Goal: Information Seeking & Learning: Learn about a topic

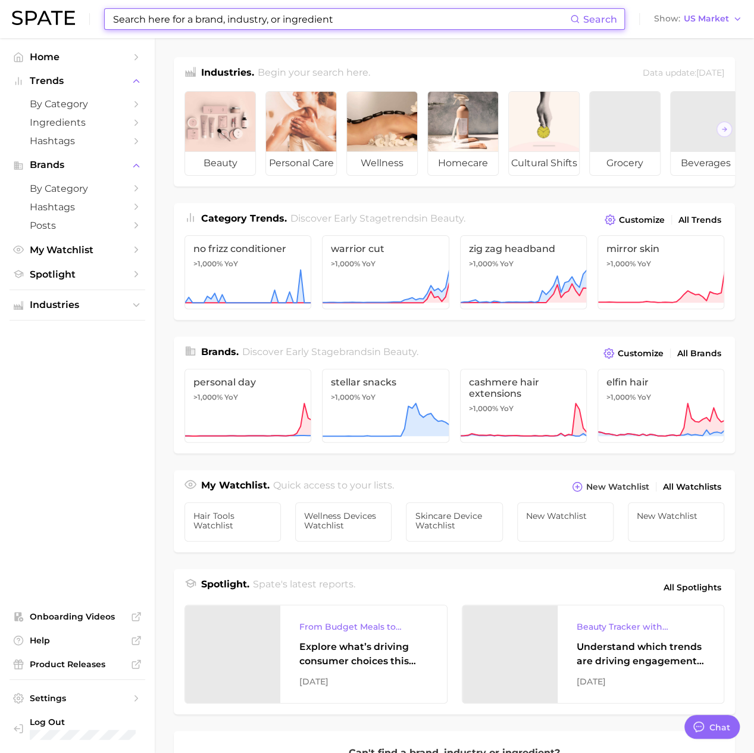
click at [210, 21] on input at bounding box center [341, 19] width 458 height 20
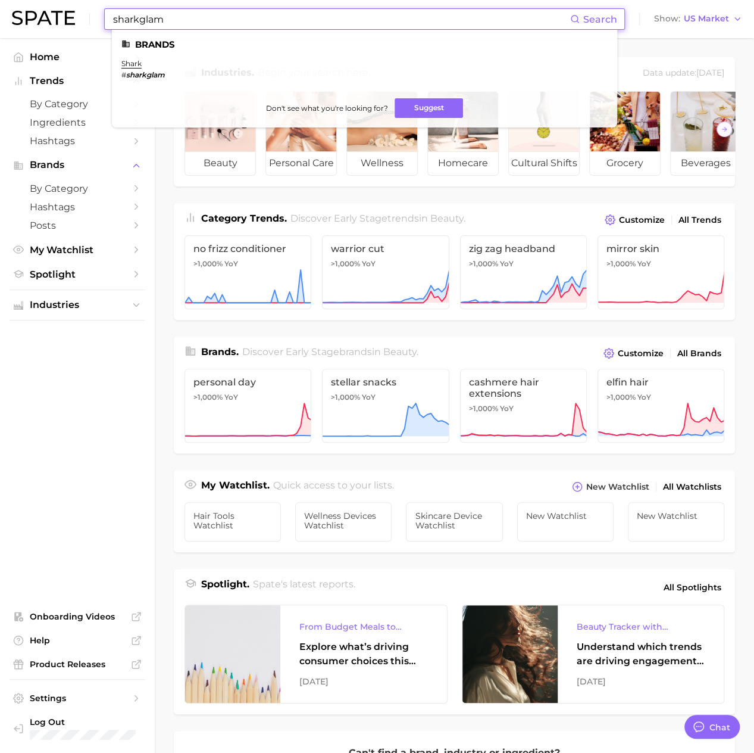
type input "sharkglam"
click at [149, 74] on em "sharkglam" at bounding box center [145, 74] width 39 height 9
click at [132, 64] on link "shark" at bounding box center [131, 63] width 20 height 9
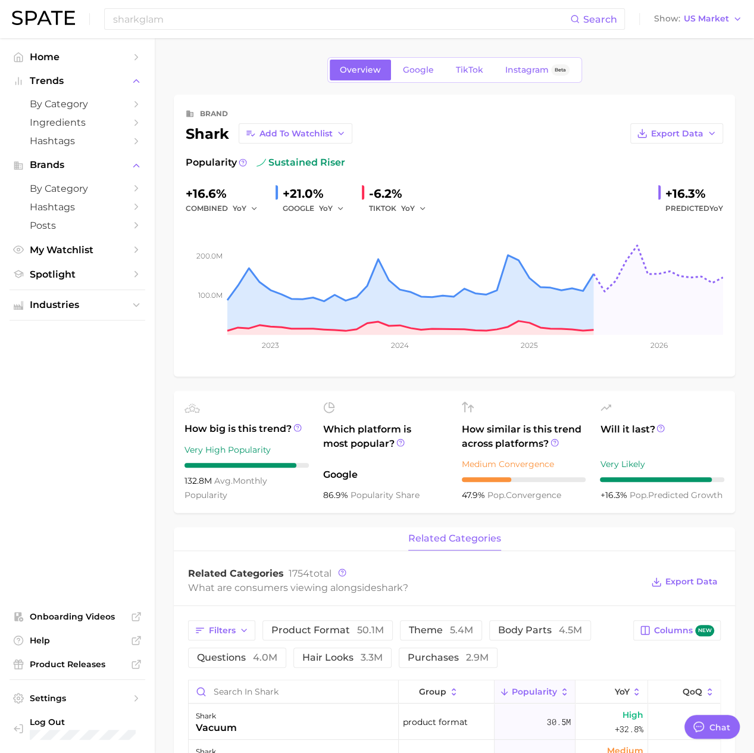
type textarea "x"
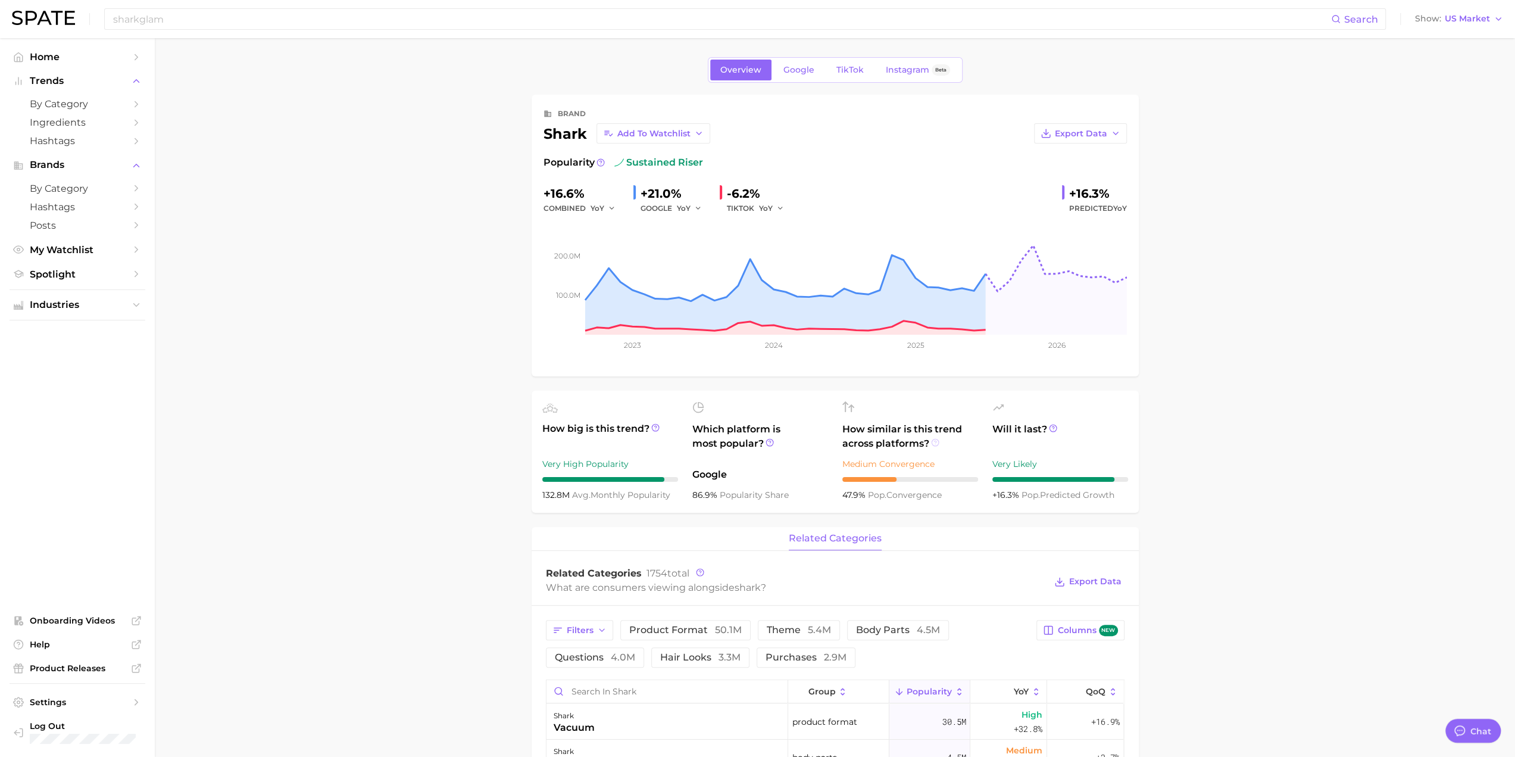
click at [763, 441] on icon at bounding box center [935, 442] width 2 height 2
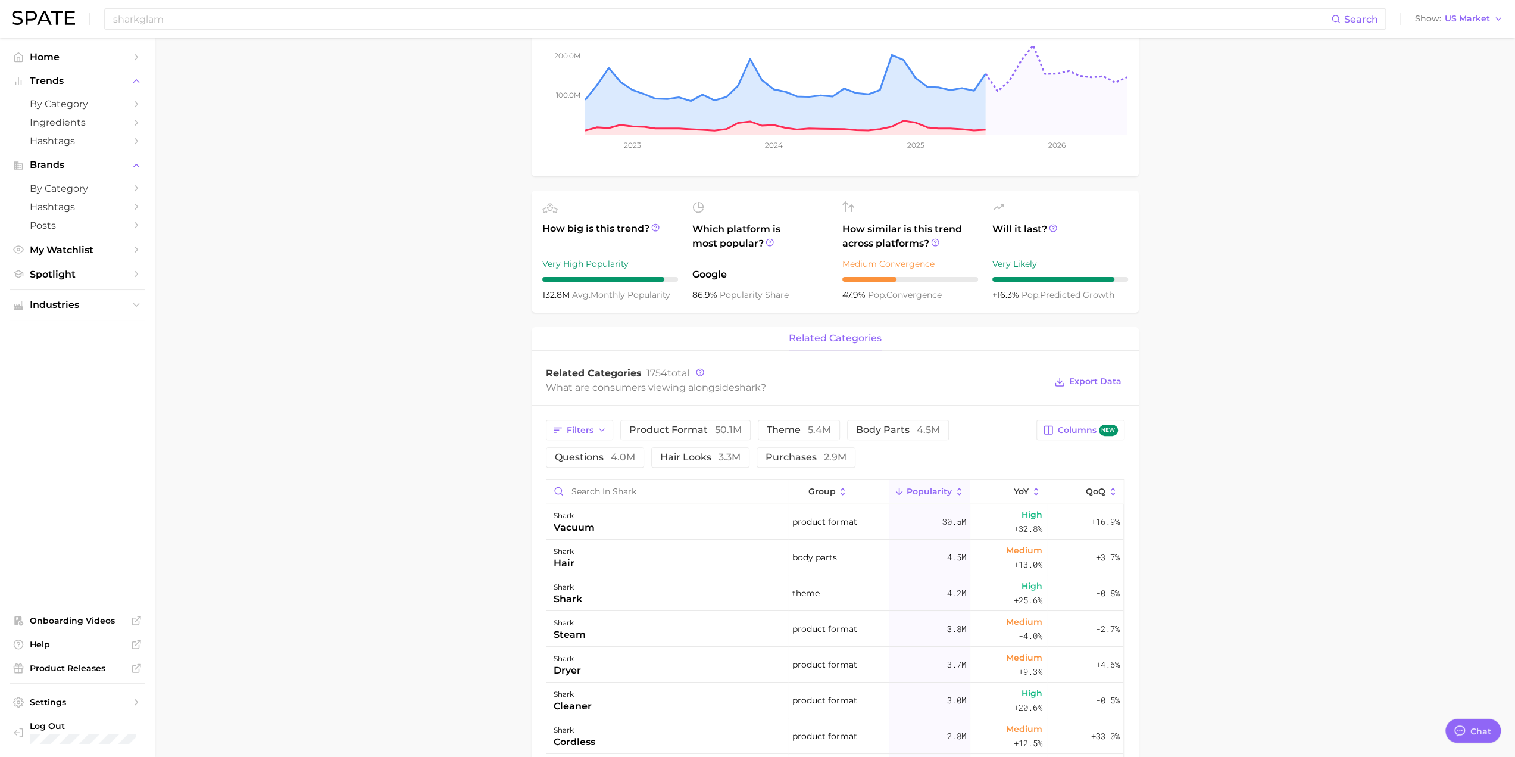
scroll to position [298, 0]
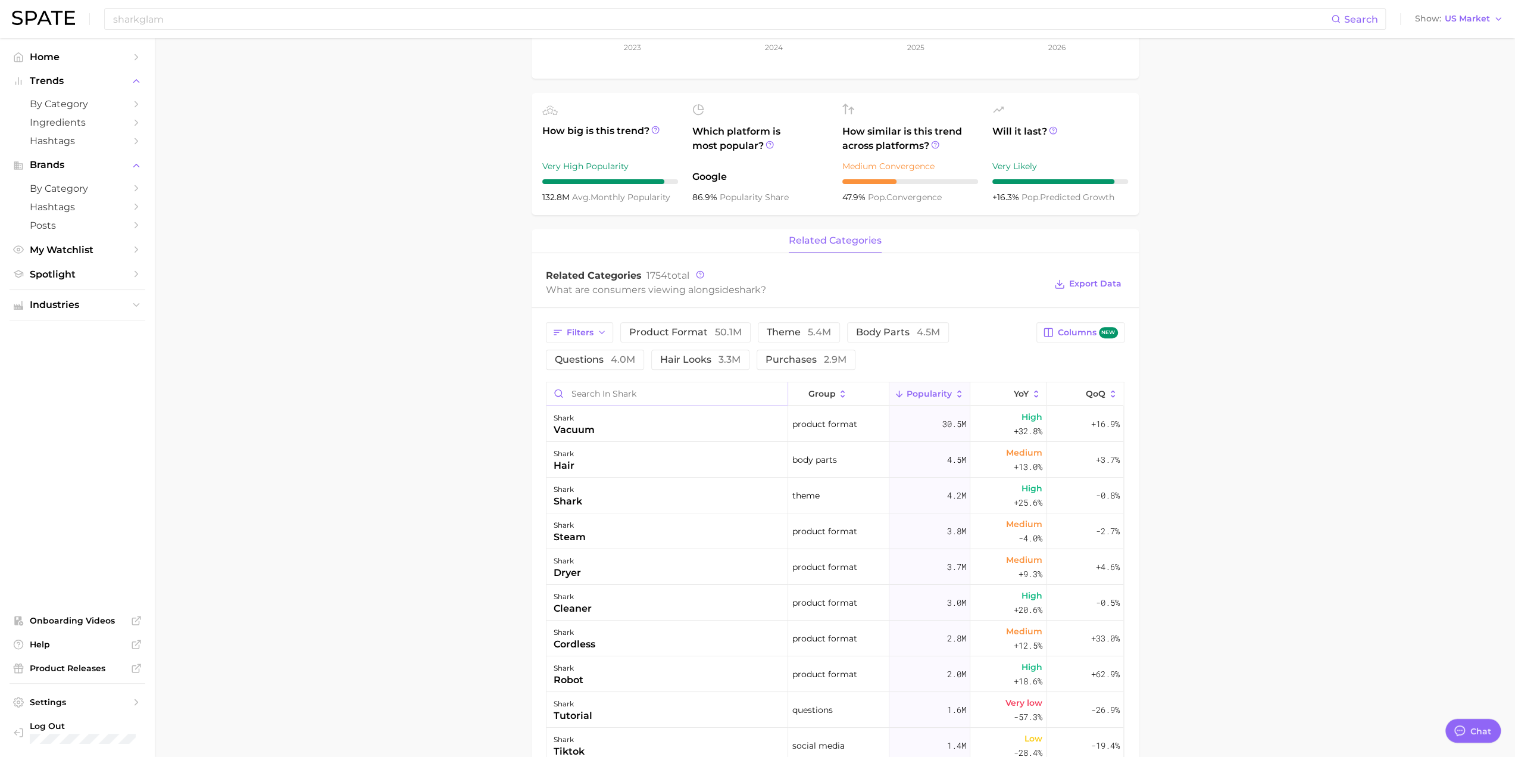
click at [623, 392] on input "Search in shark" at bounding box center [667, 393] width 241 height 23
type input "glam"
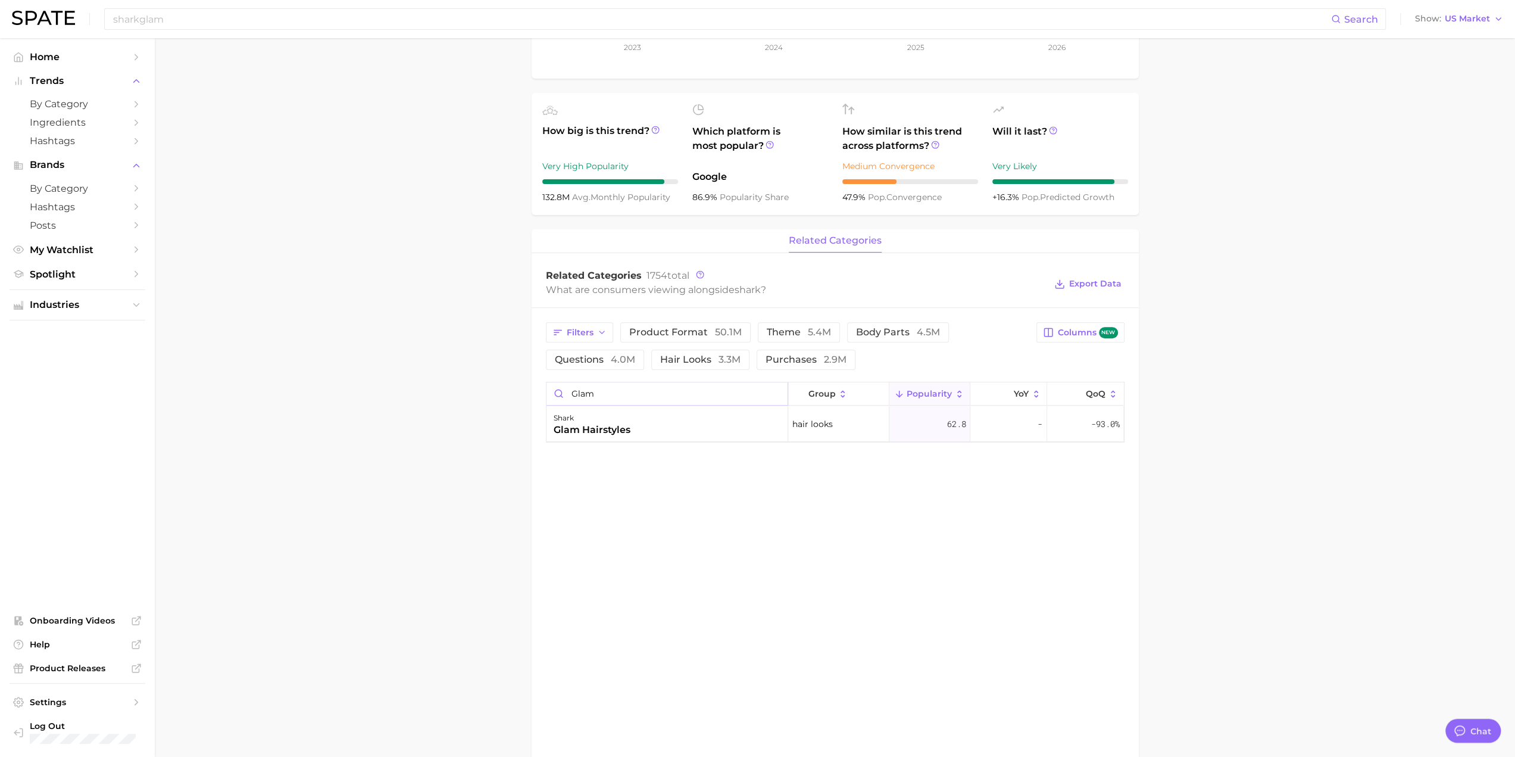
drag, startPoint x: 614, startPoint y: 395, endPoint x: 523, endPoint y: 392, distance: 91.7
click at [523, 392] on main "Overview Google TikTok Instagram Beta brand shark Add to Watchlist Export Data …" at bounding box center [835, 354] width 1360 height 1229
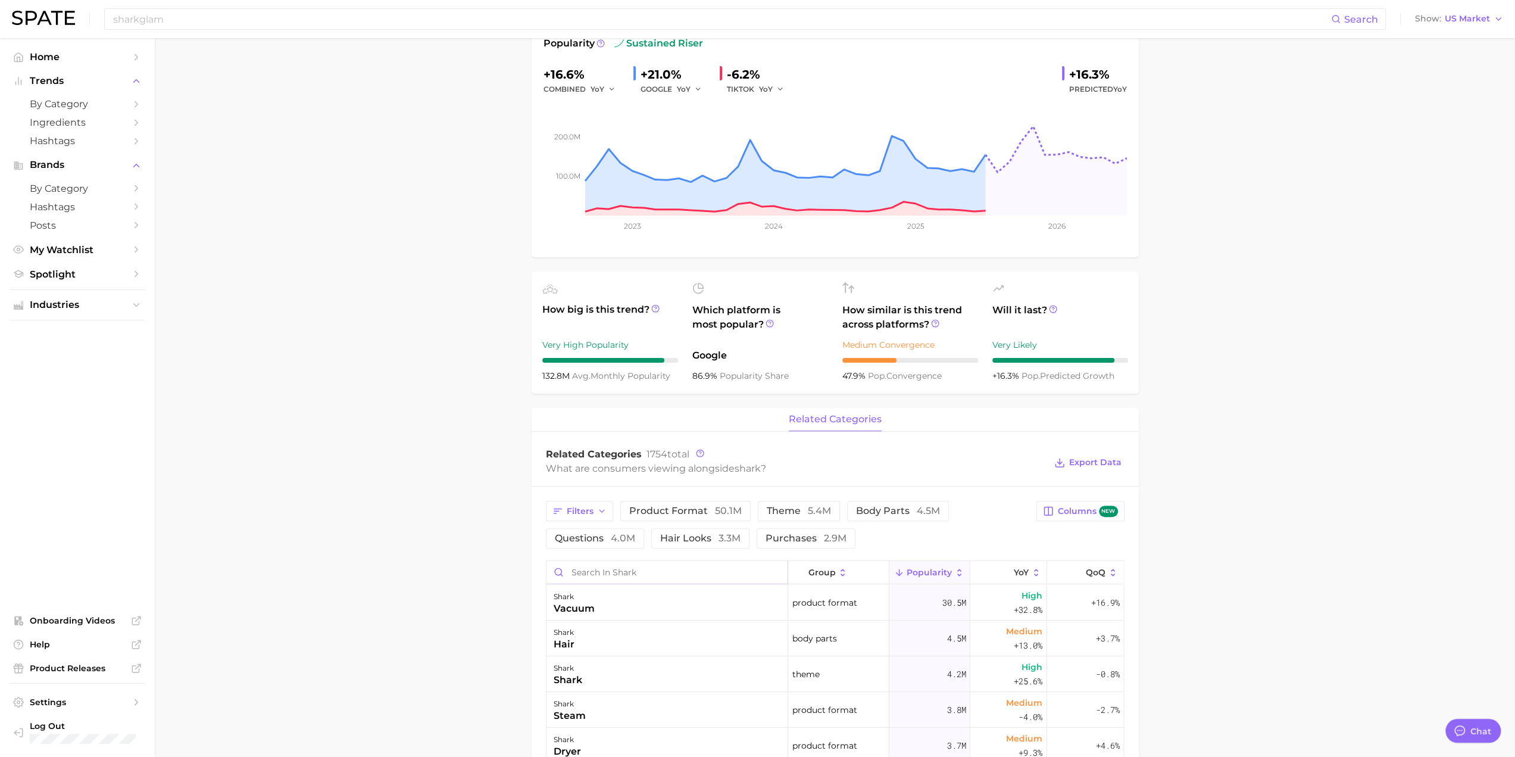
scroll to position [0, 0]
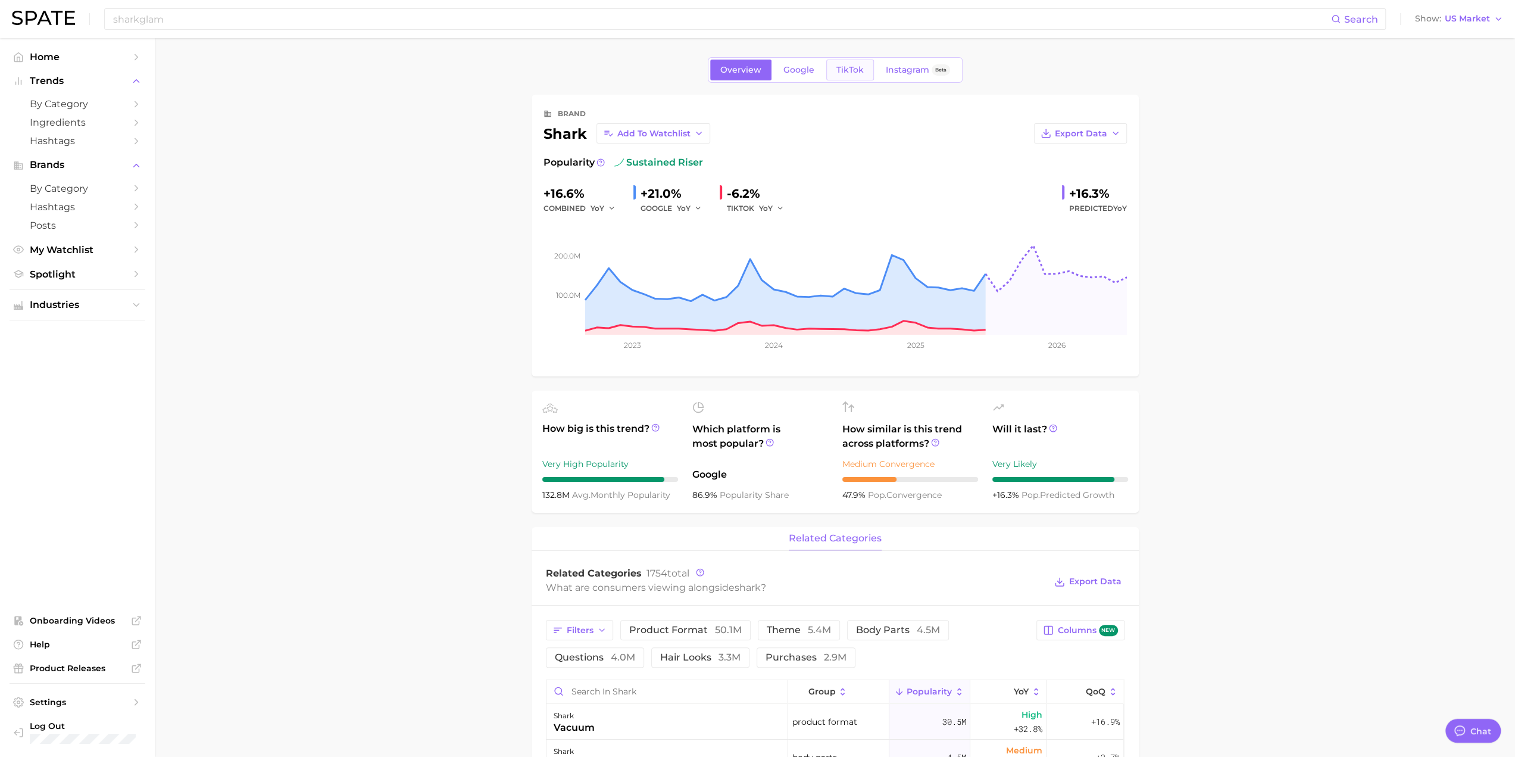
click at [763, 70] on span "TikTok" at bounding box center [849, 70] width 27 height 10
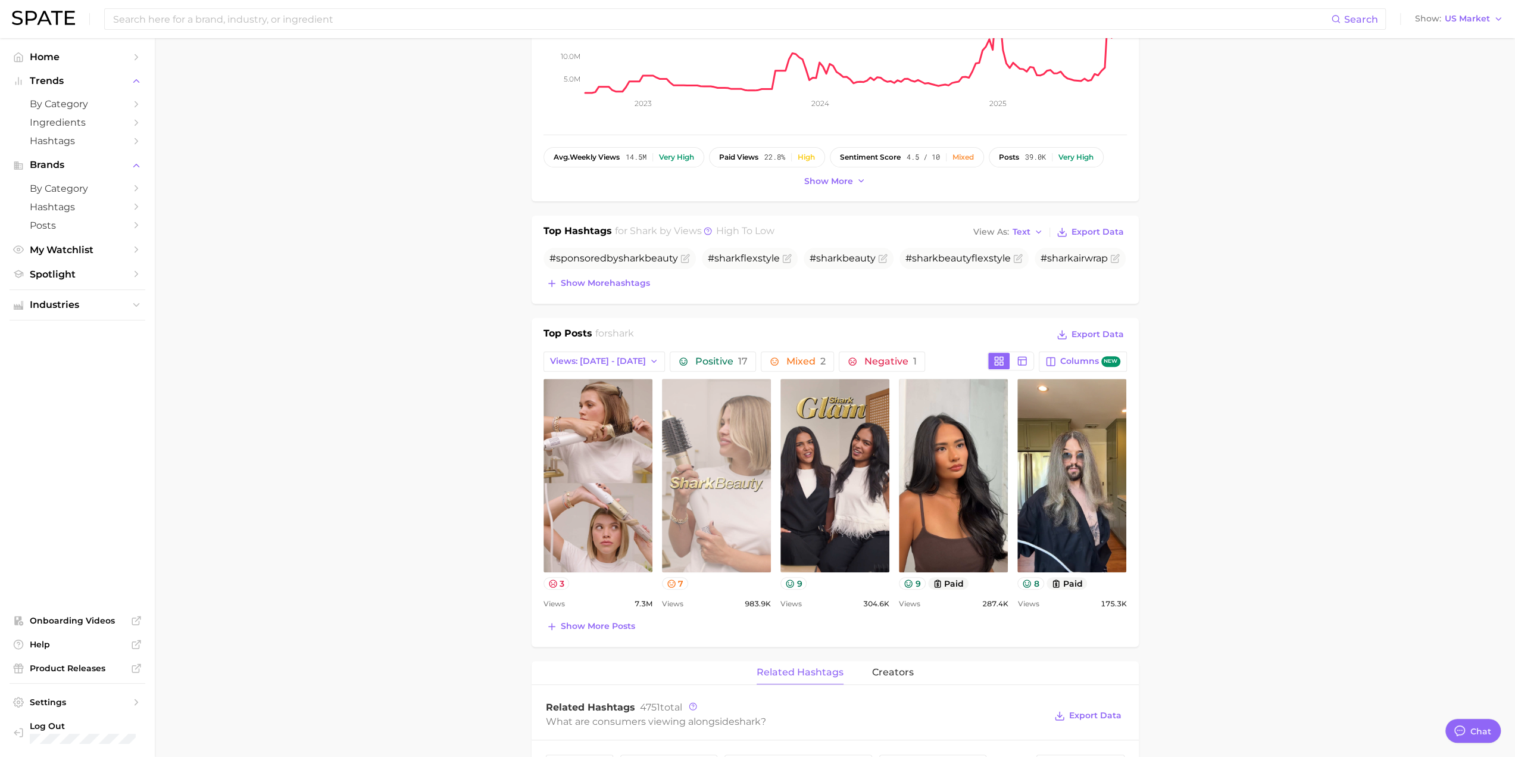
scroll to position [238, 0]
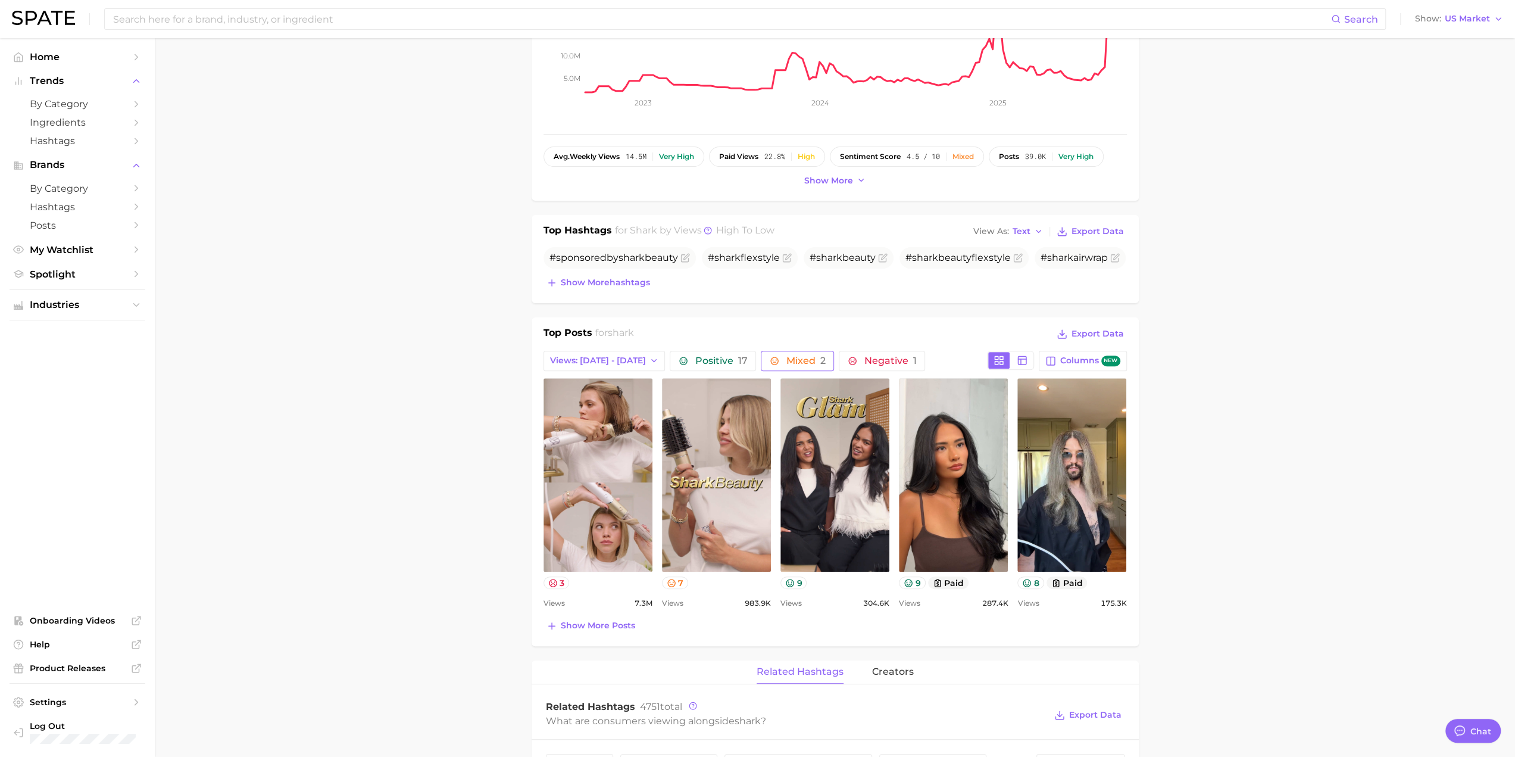
click at [763, 356] on span "Mixed 2" at bounding box center [805, 361] width 39 height 10
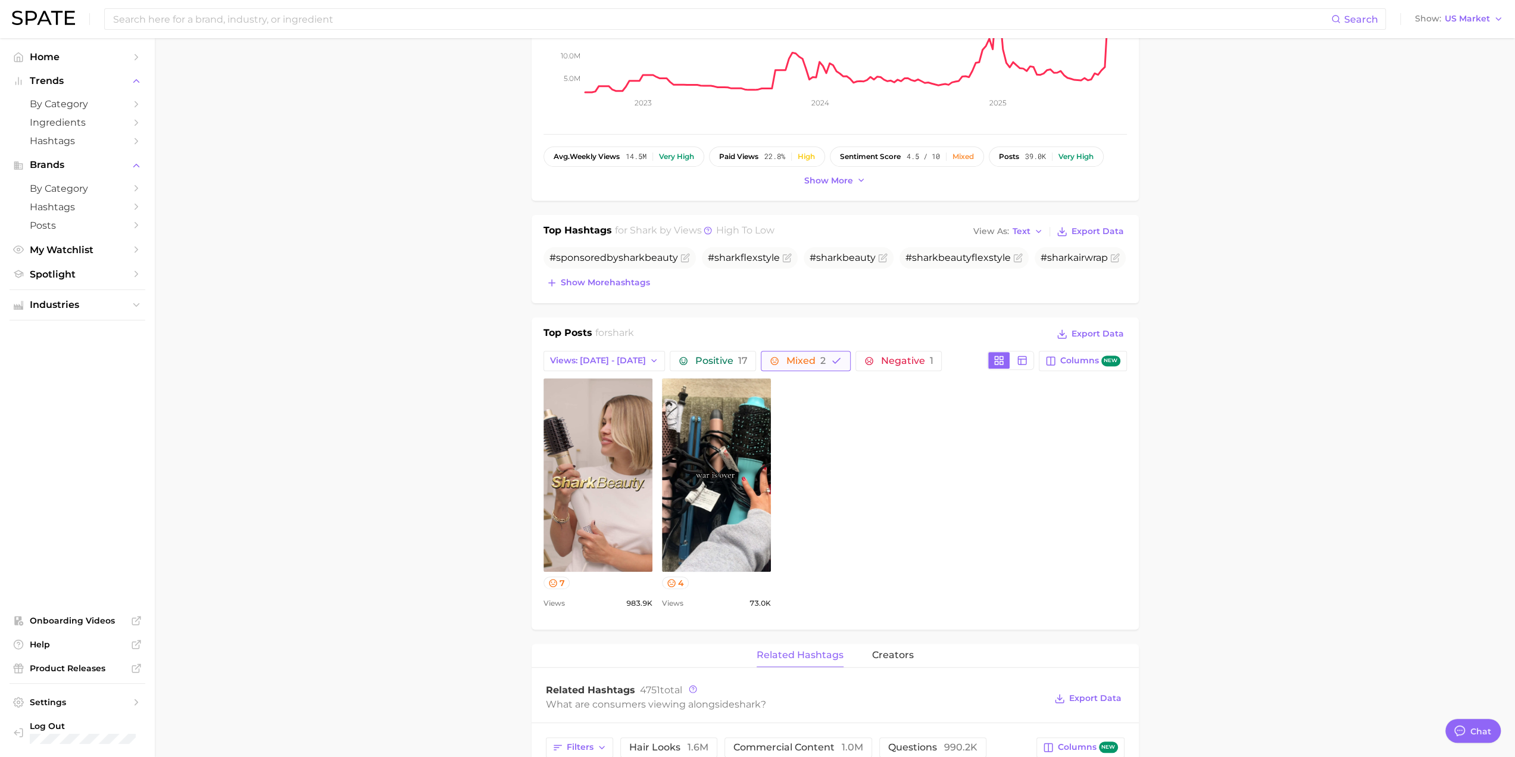
scroll to position [0, 0]
click at [763, 356] on span "Negative 1" at bounding box center [907, 361] width 52 height 10
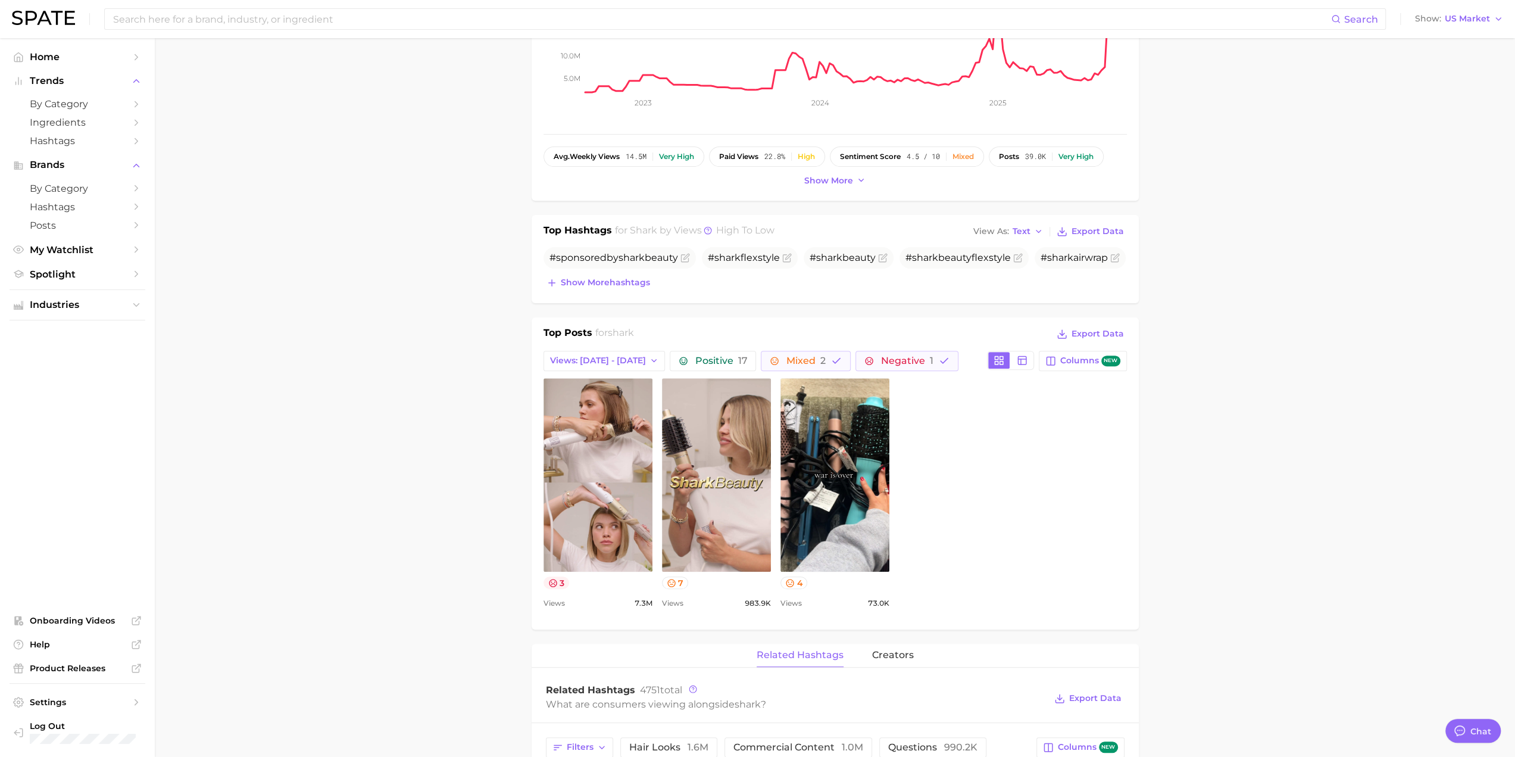
click at [552, 582] on icon at bounding box center [553, 583] width 10 height 10
click at [703, 592] on div "view post on TikTok 7 Views 983.9k" at bounding box center [716, 494] width 109 height 232
click at [672, 578] on icon at bounding box center [672, 583] width 10 height 10
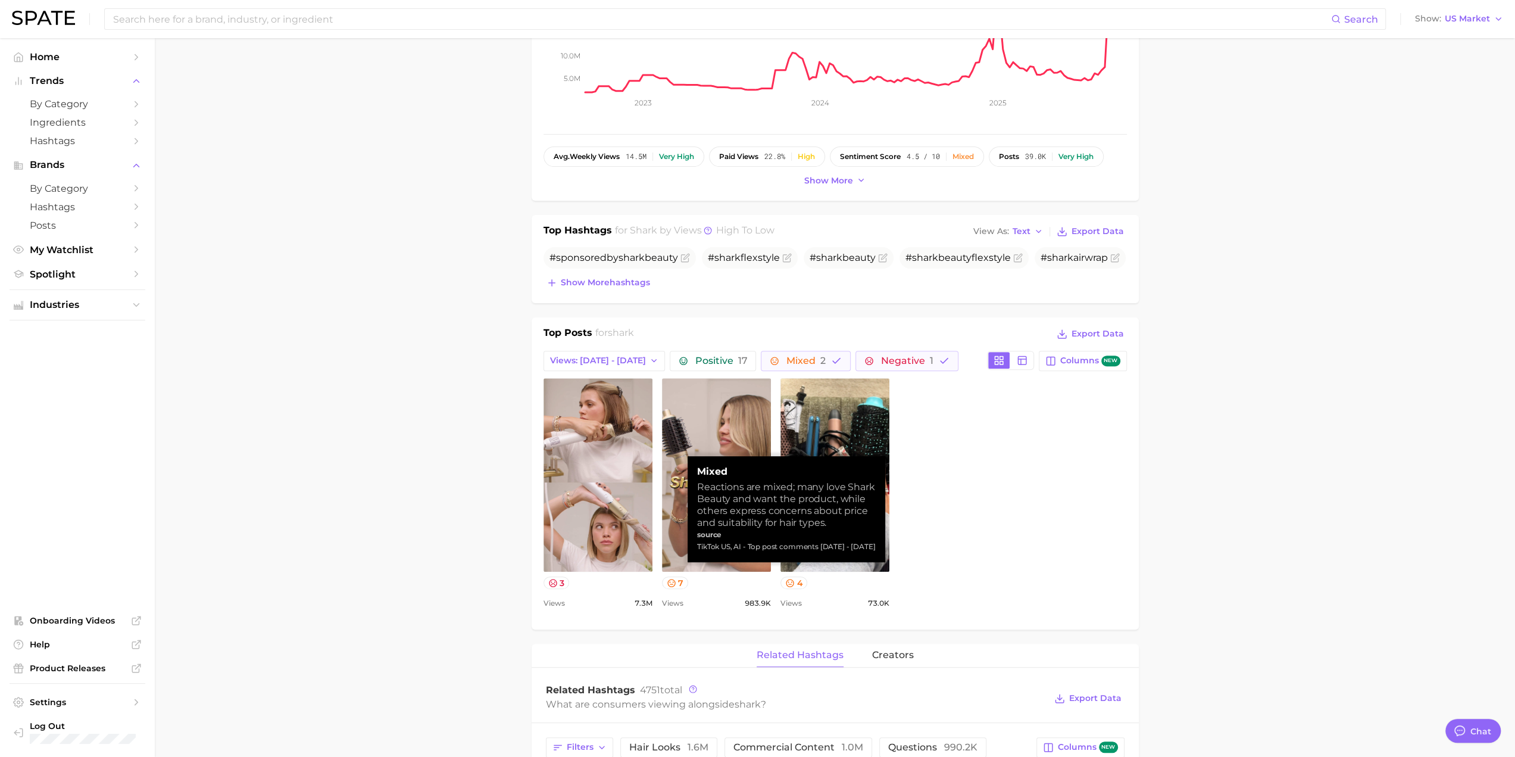
drag, startPoint x: 954, startPoint y: 527, endPoint x: 946, endPoint y: 532, distance: 9.1
click at [763, 527] on div "view post on TikTok 3 Views 7.3m view post on TikTok 7 Views 983.9k view post o…" at bounding box center [835, 494] width 583 height 232
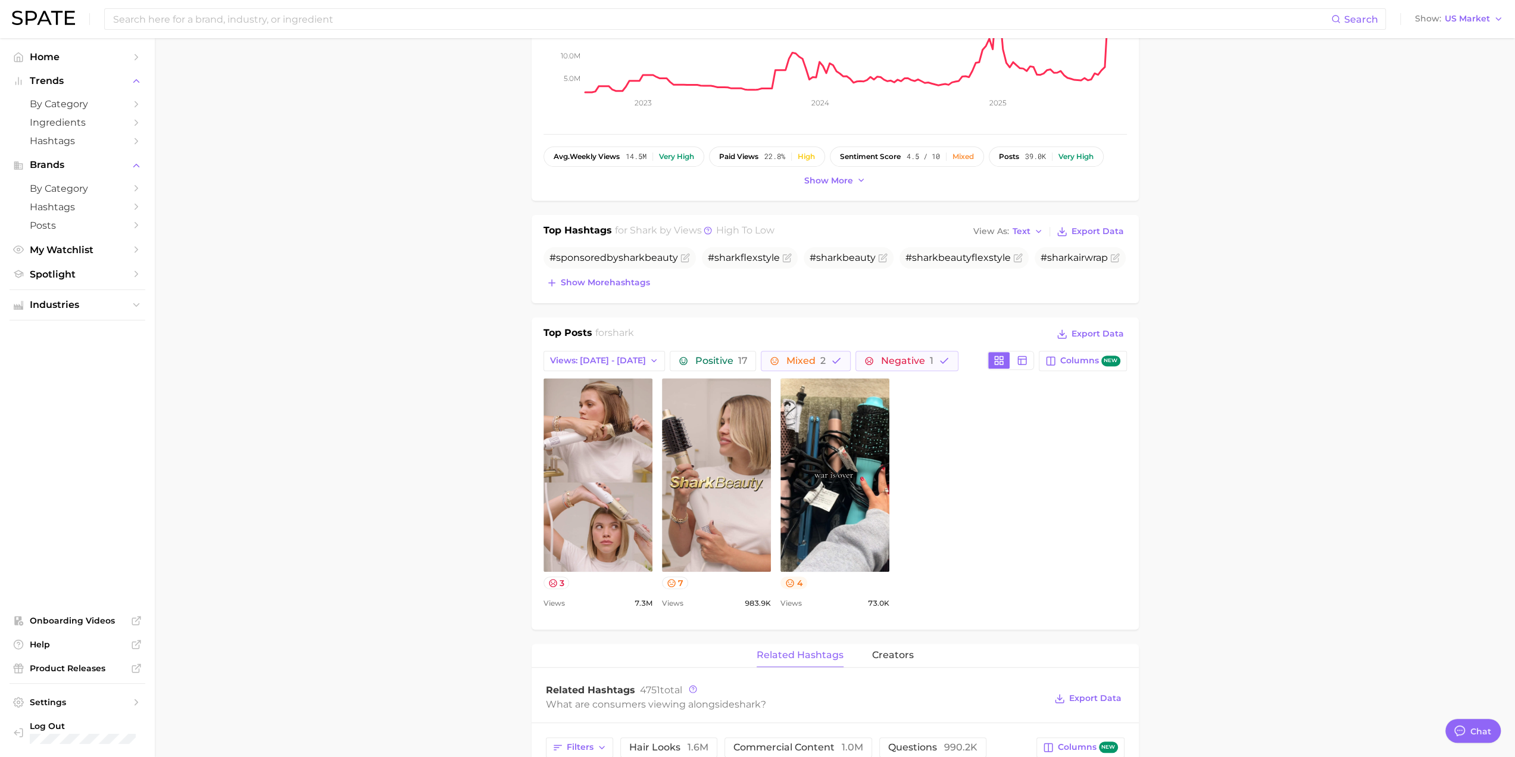
click at [763, 578] on icon at bounding box center [790, 583] width 10 height 10
click at [763, 363] on button "Mixed 2" at bounding box center [806, 361] width 90 height 20
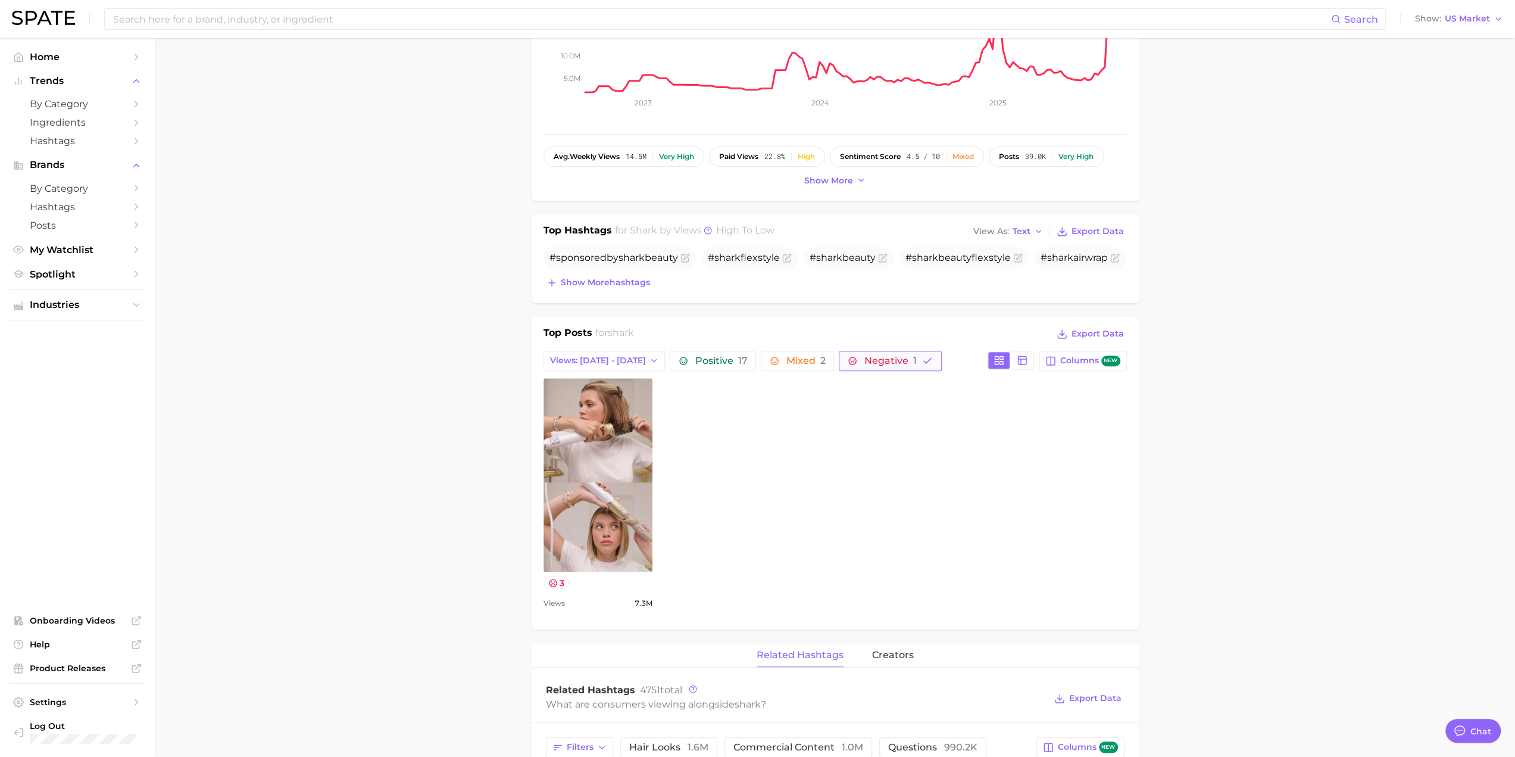
click at [763, 358] on span "Negative 1" at bounding box center [882, 361] width 68 height 10
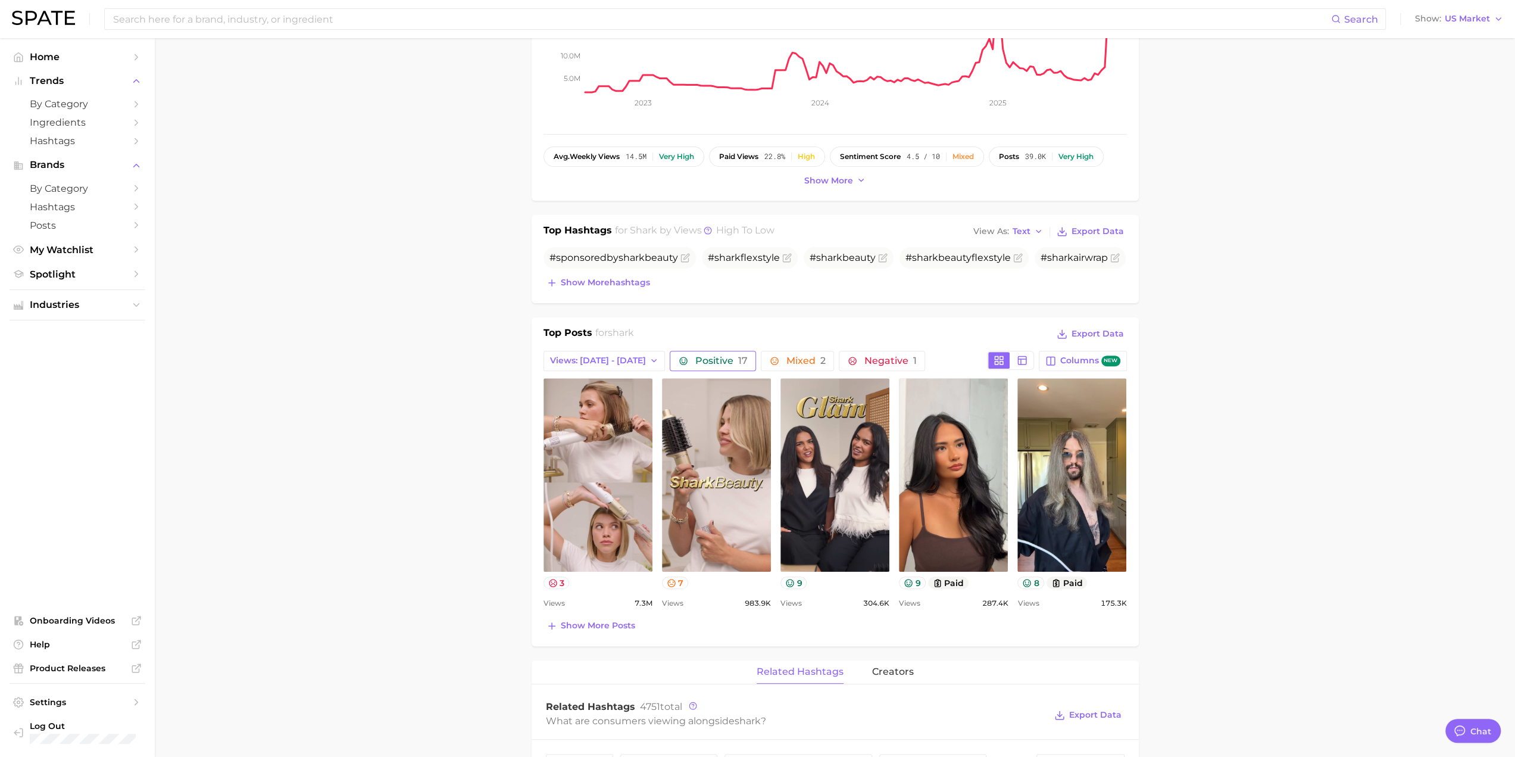
click at [694, 364] on button "Positive 17" at bounding box center [713, 361] width 86 height 20
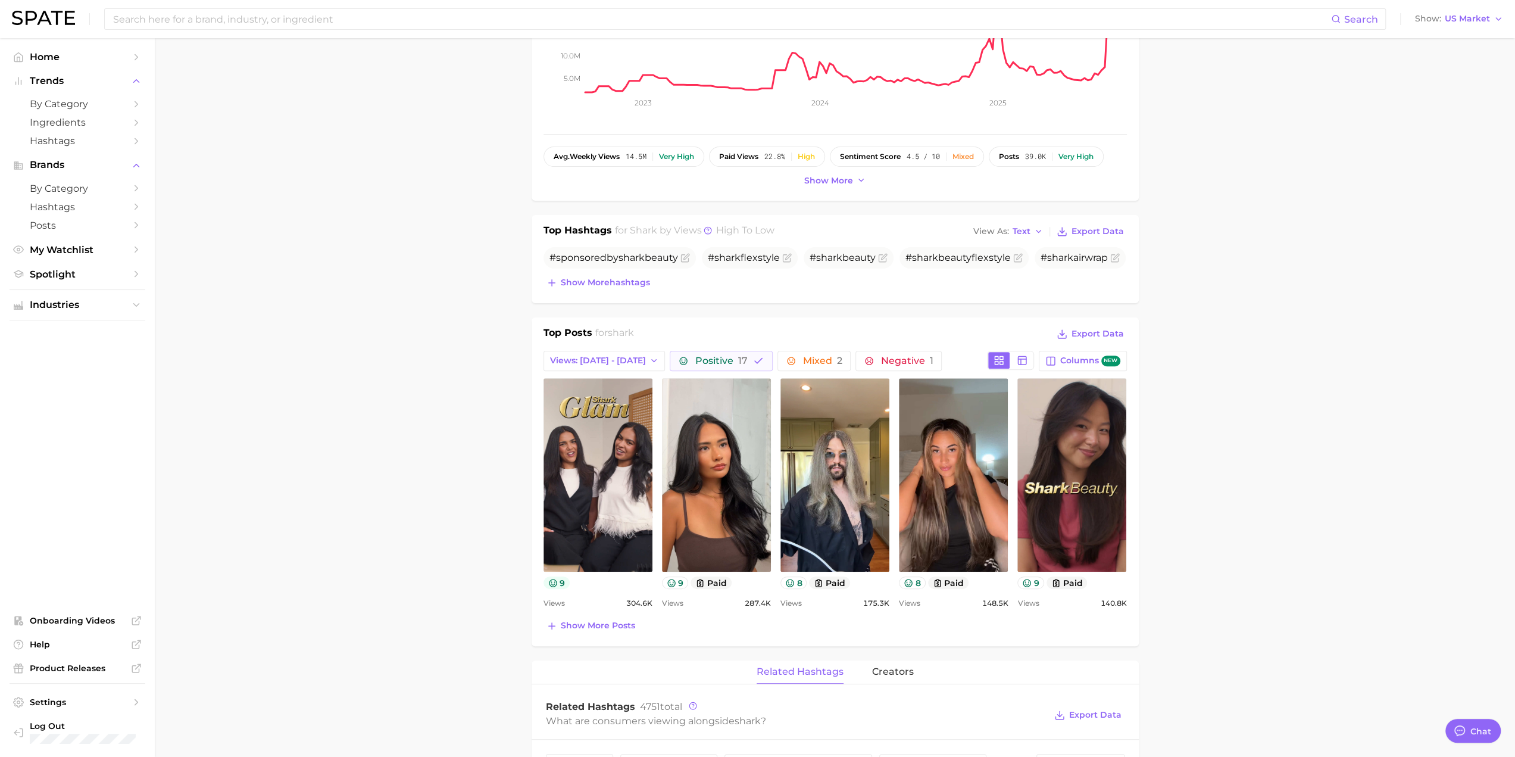
click at [555, 583] on icon at bounding box center [553, 583] width 10 height 10
click at [673, 581] on icon at bounding box center [671, 583] width 8 height 8
click at [763, 579] on icon at bounding box center [790, 583] width 8 height 8
click at [763, 578] on icon at bounding box center [909, 583] width 10 height 10
click at [763, 580] on button "9" at bounding box center [1030, 582] width 27 height 13
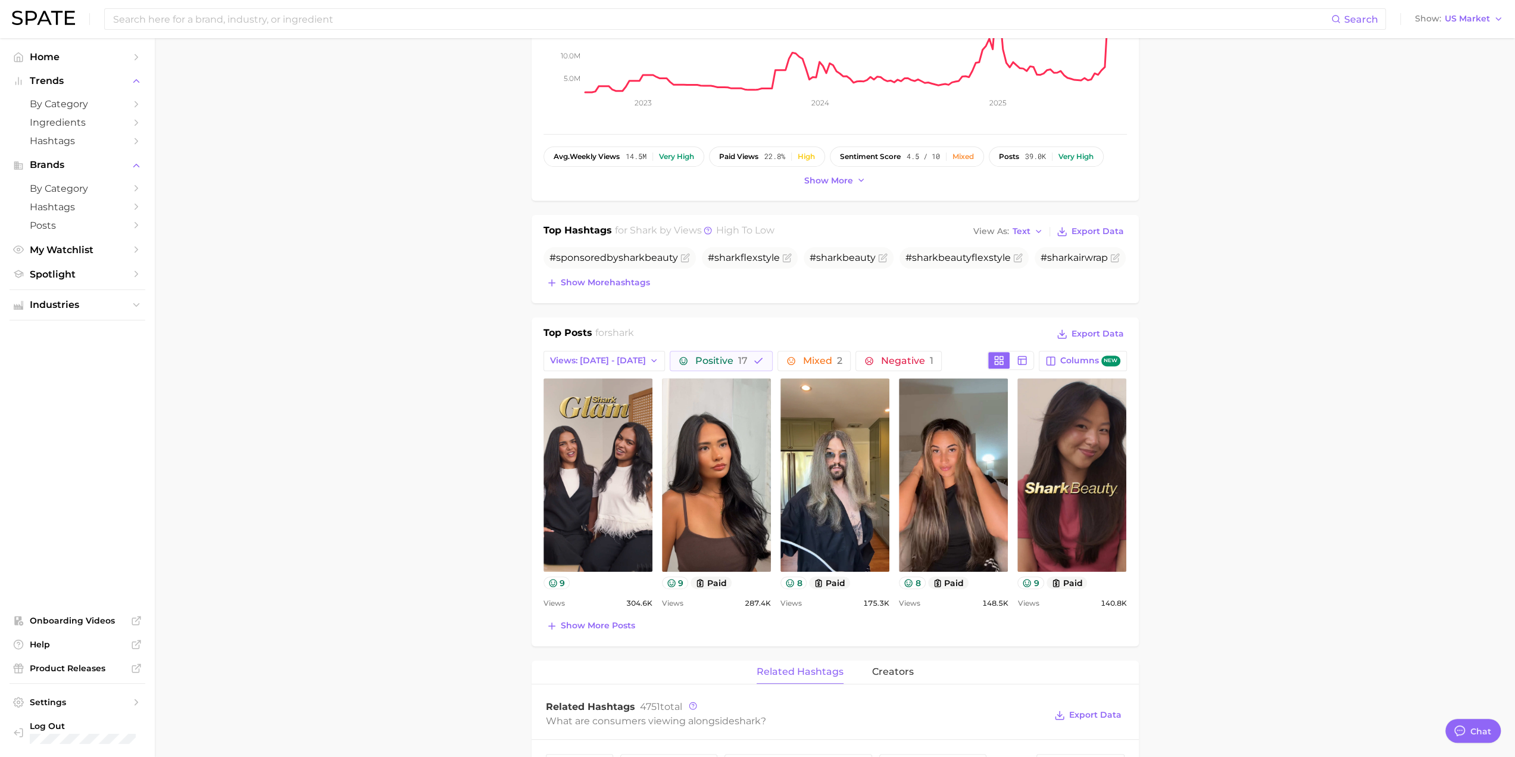
click at [483, 536] on main "Overview Google TikTok Instagram Beta brand shark Add to Watchlist Export Data …" at bounding box center [835, 722] width 1360 height 1844
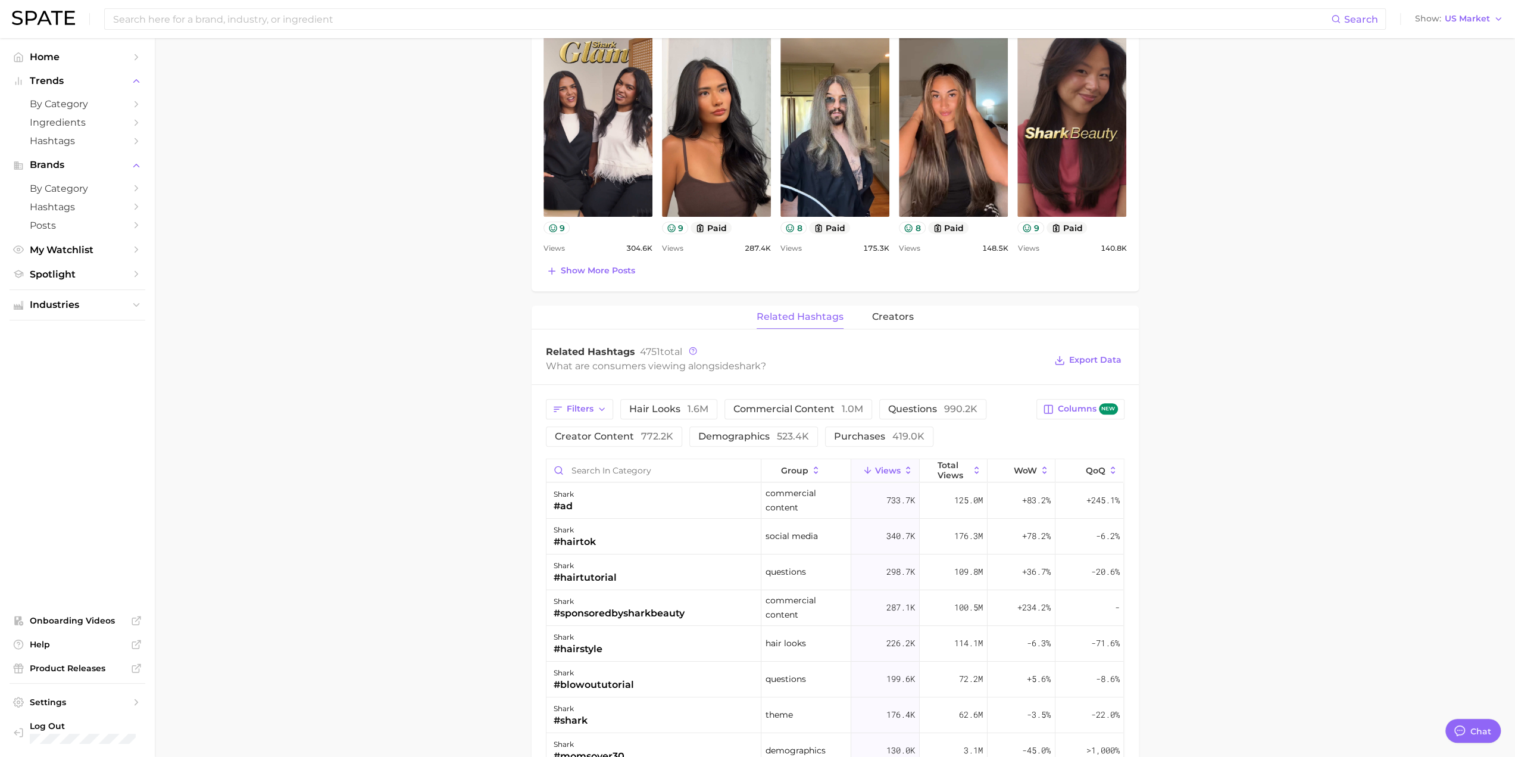
scroll to position [595, 0]
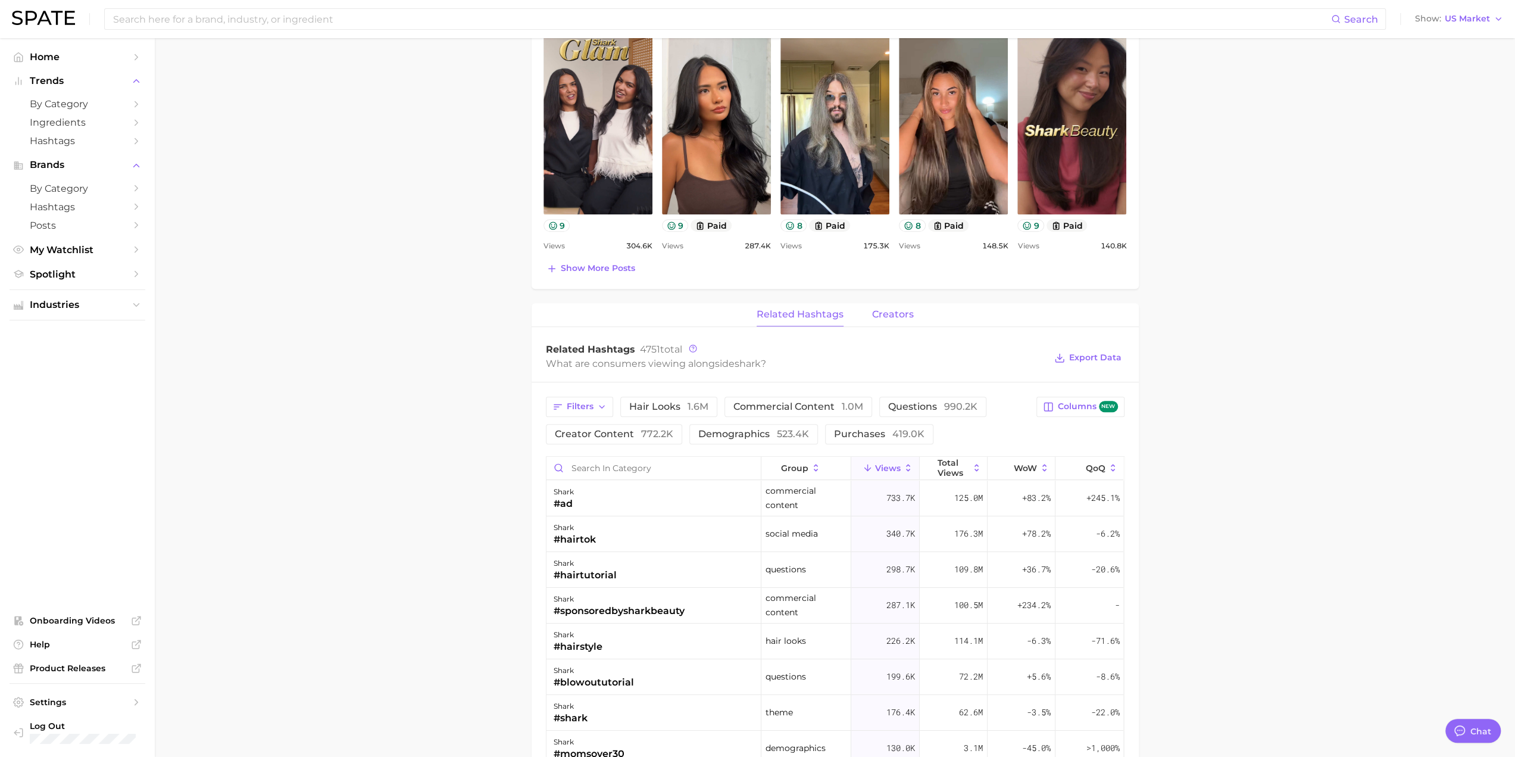
click at [763, 316] on span "creators" at bounding box center [893, 314] width 42 height 11
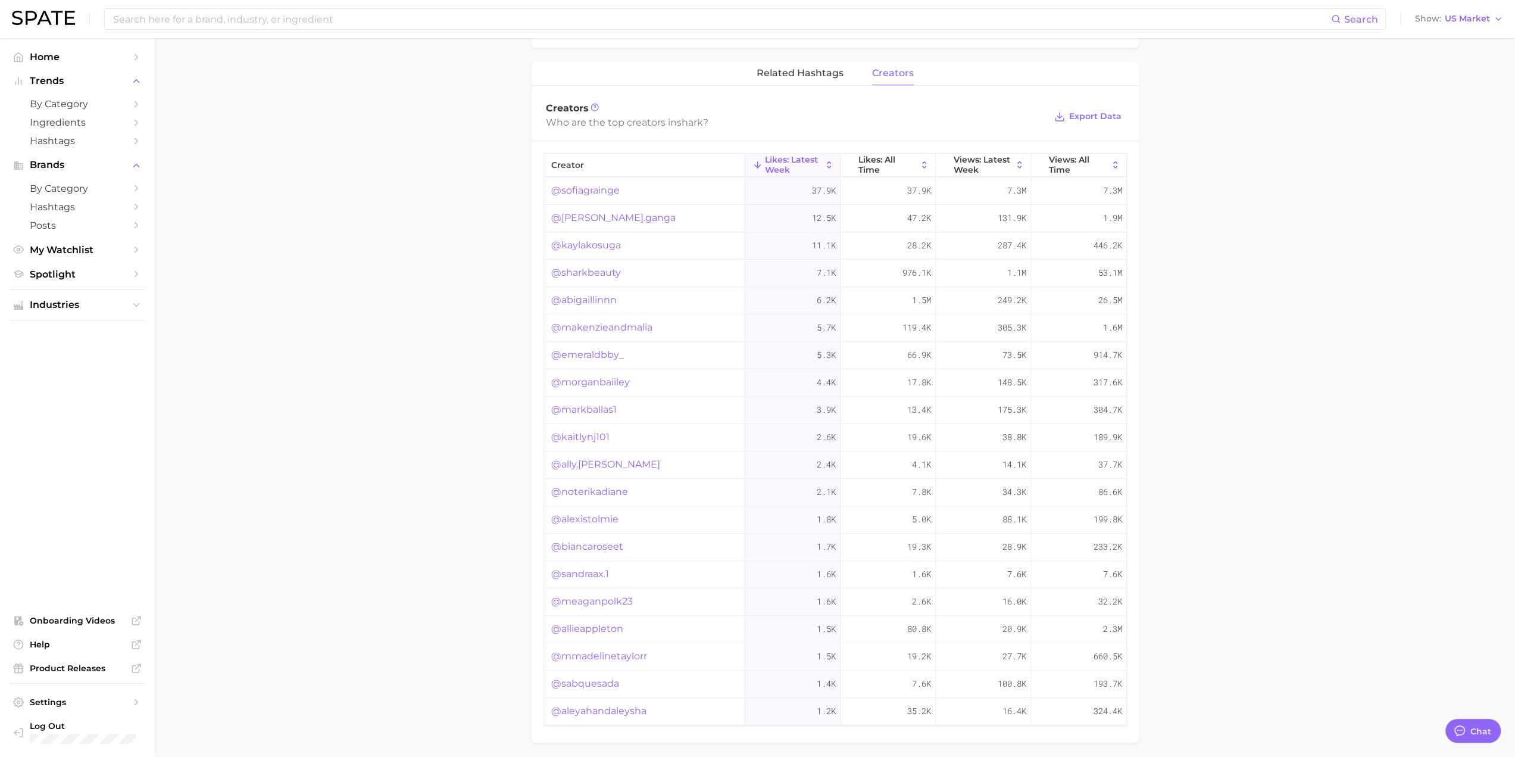
scroll to position [819, 0]
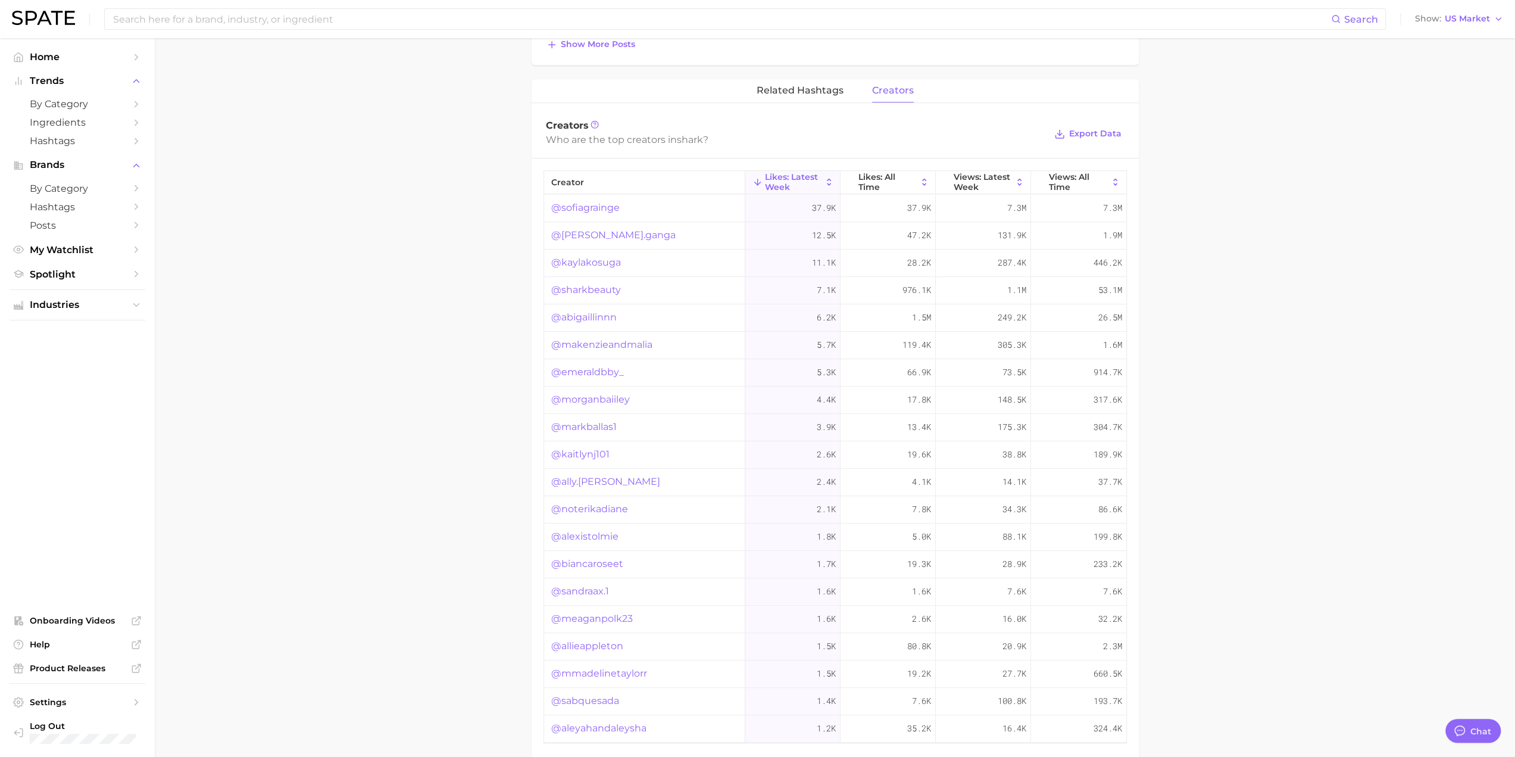
click at [592, 236] on link "@[PERSON_NAME].ganga" at bounding box center [613, 235] width 124 height 14
click at [604, 338] on link "@makenzieandmalia" at bounding box center [601, 345] width 101 height 14
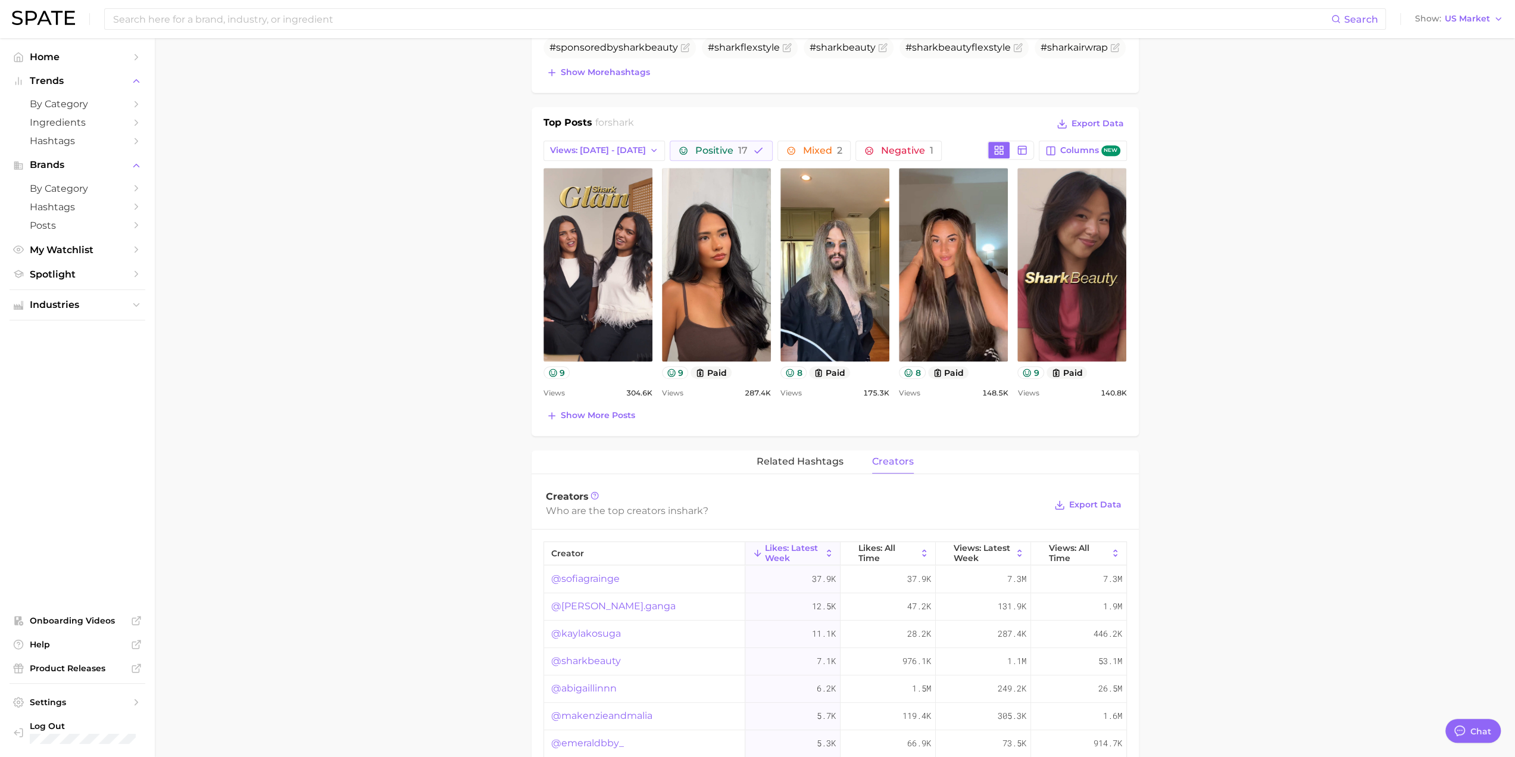
scroll to position [283, 0]
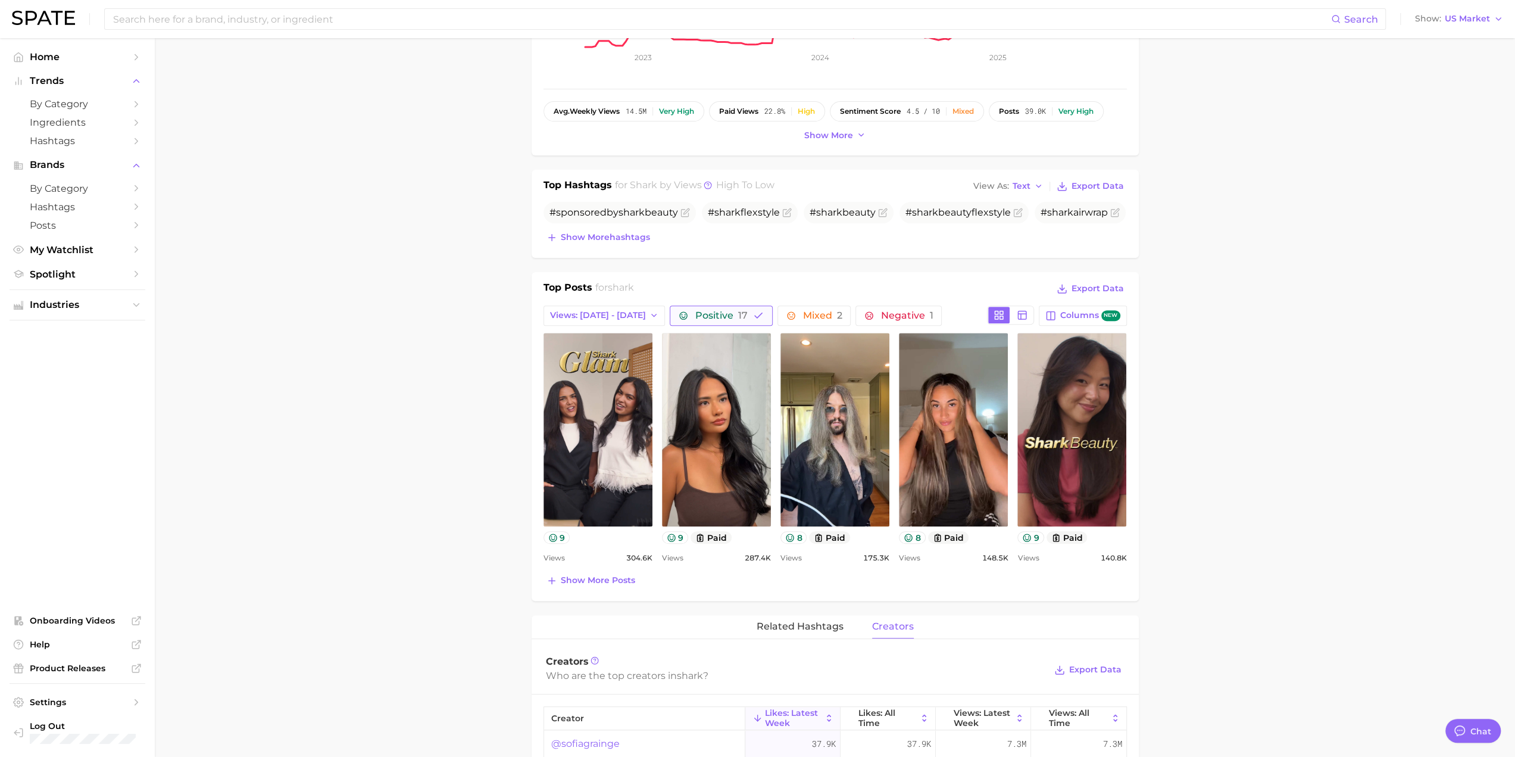
click at [697, 311] on span "Positive 17" at bounding box center [721, 316] width 52 height 10
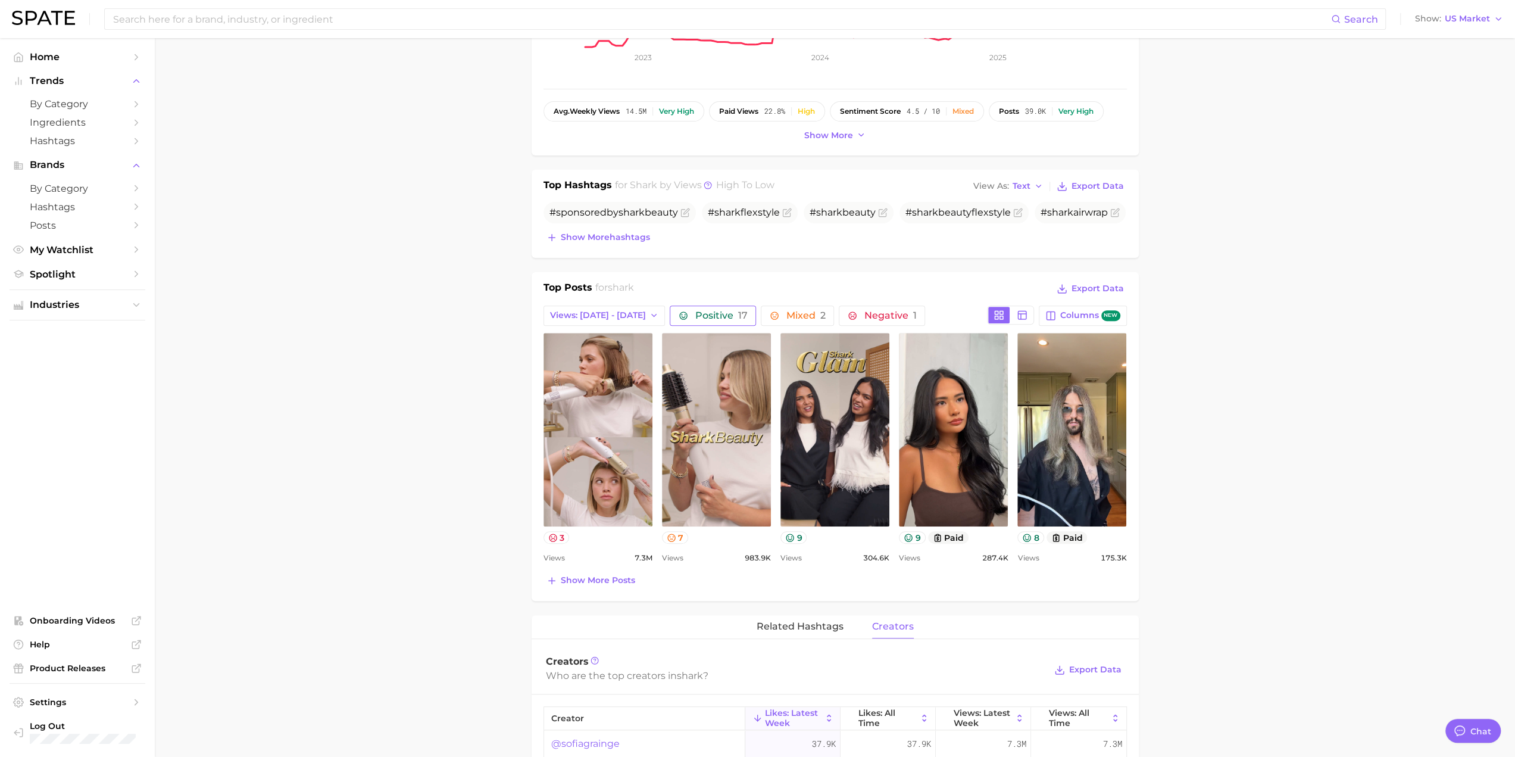
scroll to position [0, 0]
click at [763, 316] on span "2" at bounding box center [822, 315] width 5 height 11
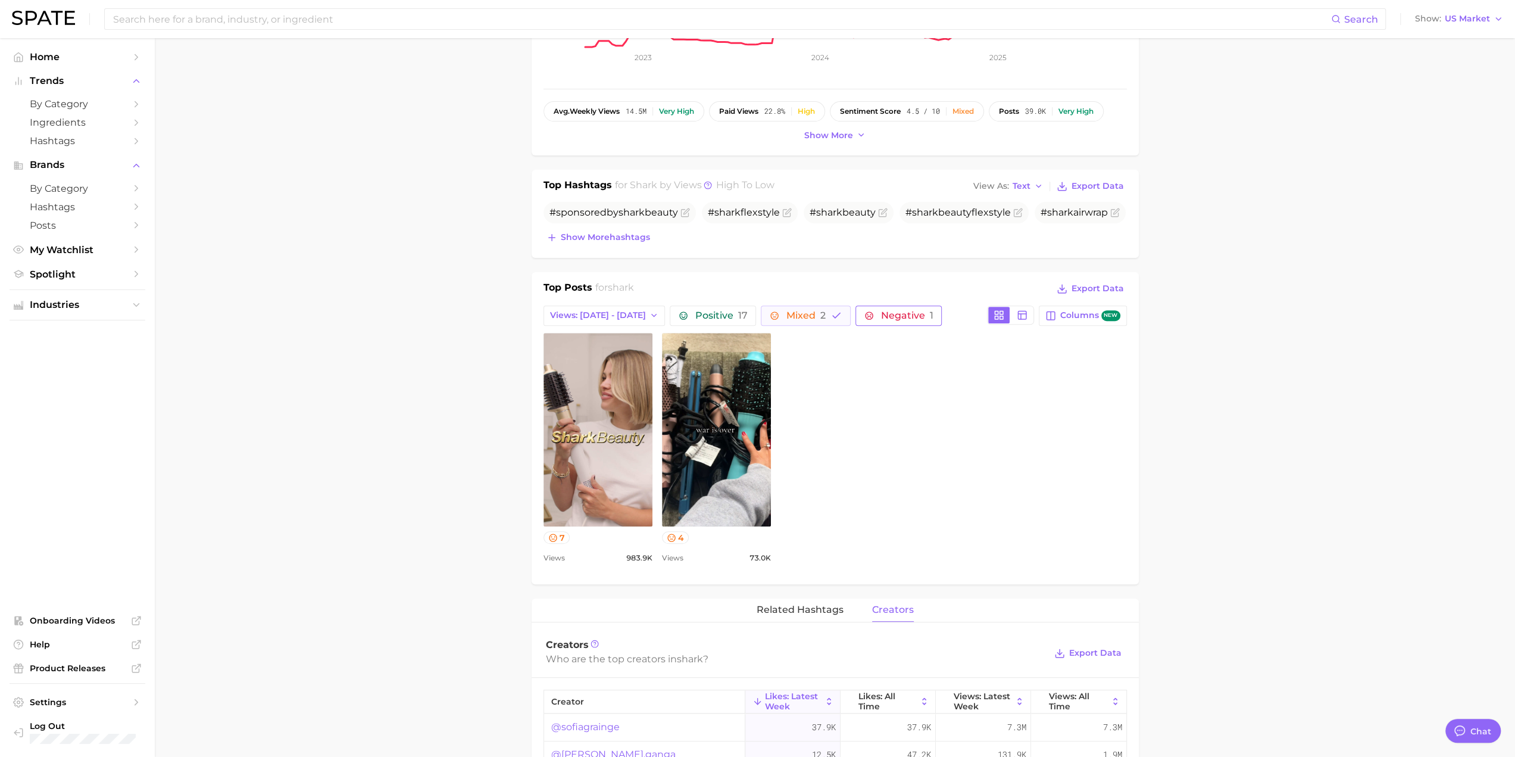
click at [763, 312] on button "Negative 1" at bounding box center [899, 315] width 86 height 20
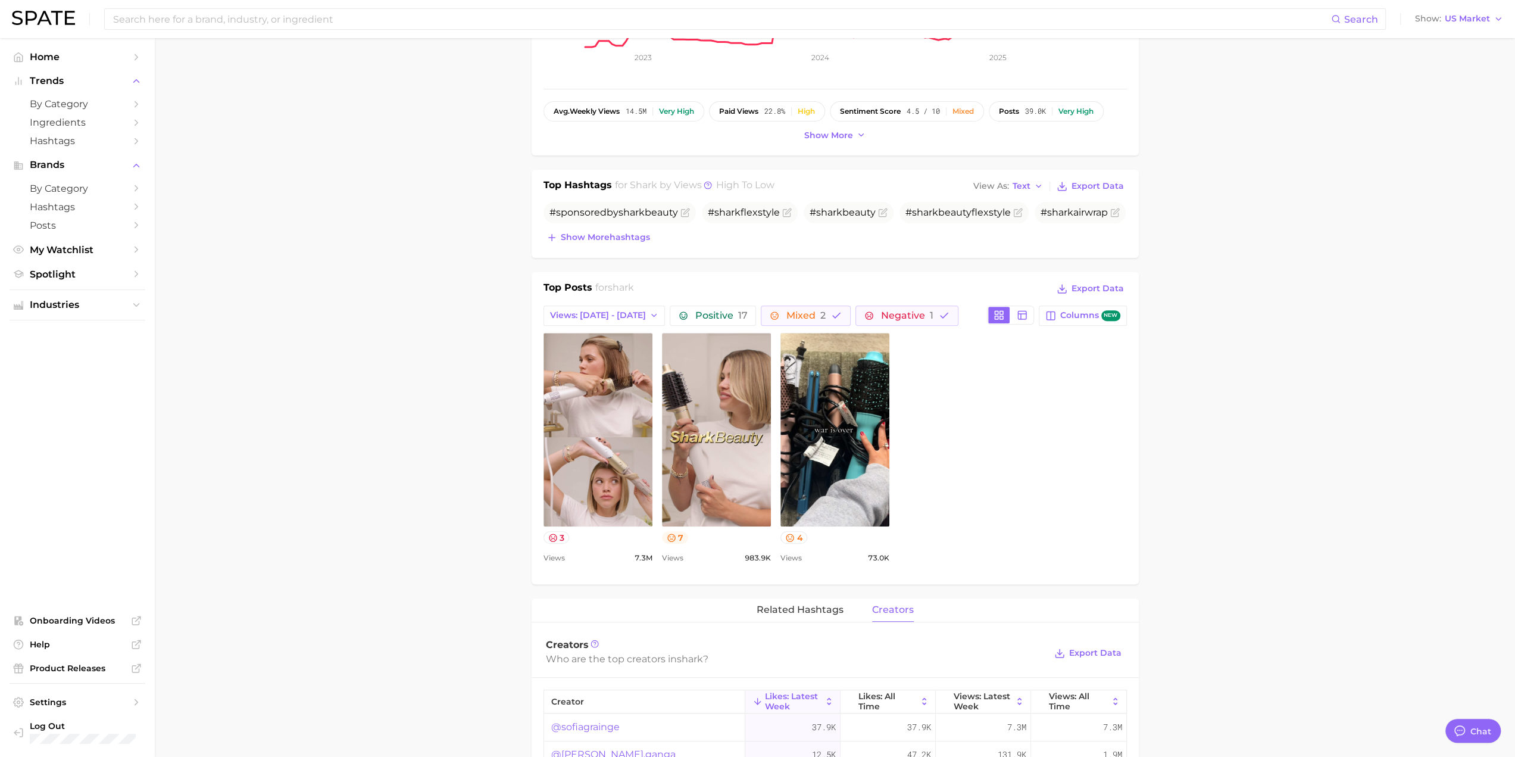
click at [667, 535] on icon at bounding box center [672, 538] width 10 height 10
click at [461, 462] on main "Overview Google TikTok Instagram Beta brand shark Add to Watchlist Export Data …" at bounding box center [835, 547] width 1360 height 1584
click at [763, 307] on button "Mixed 2" at bounding box center [806, 315] width 90 height 20
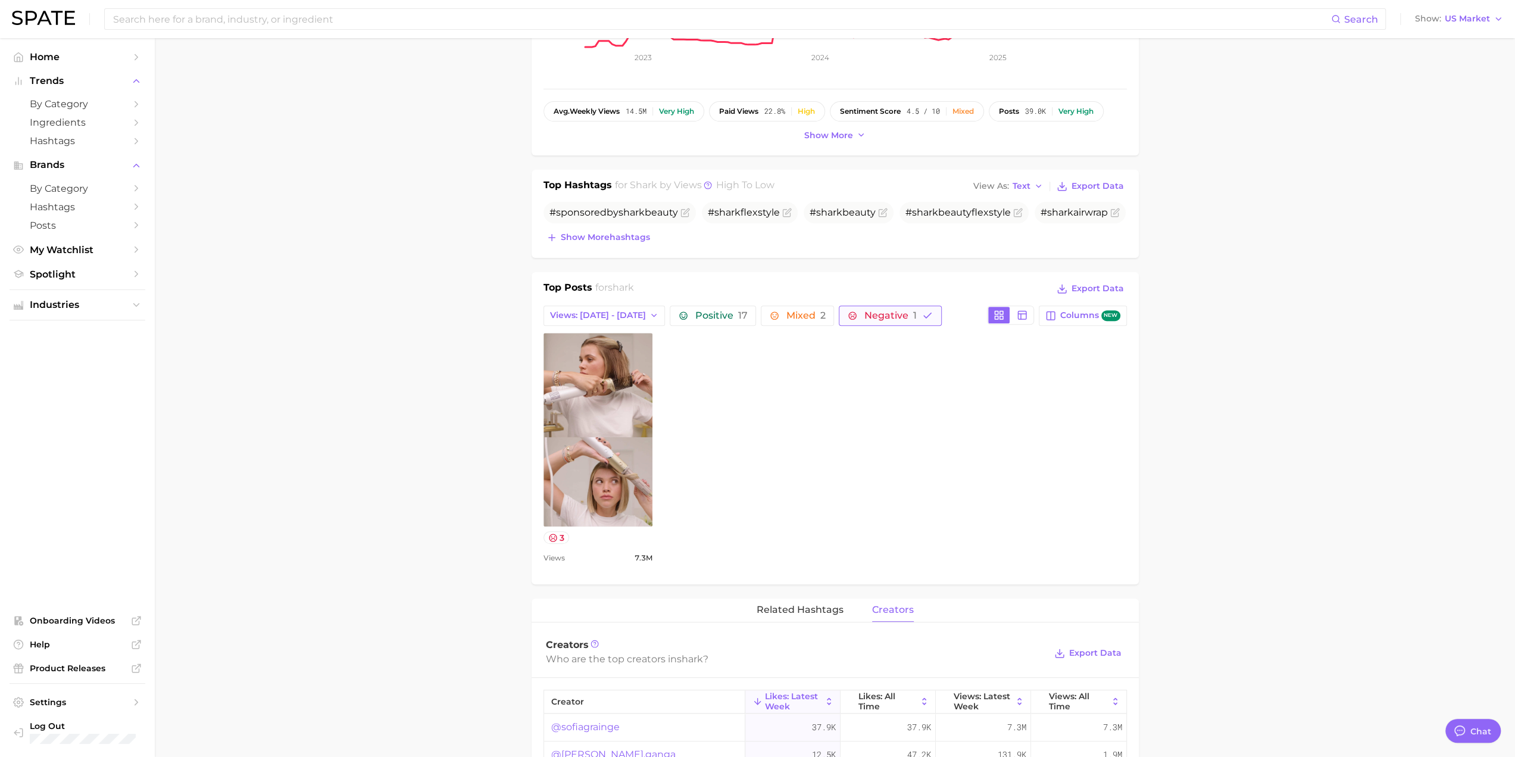
click at [763, 311] on span "Negative 1" at bounding box center [890, 316] width 52 height 10
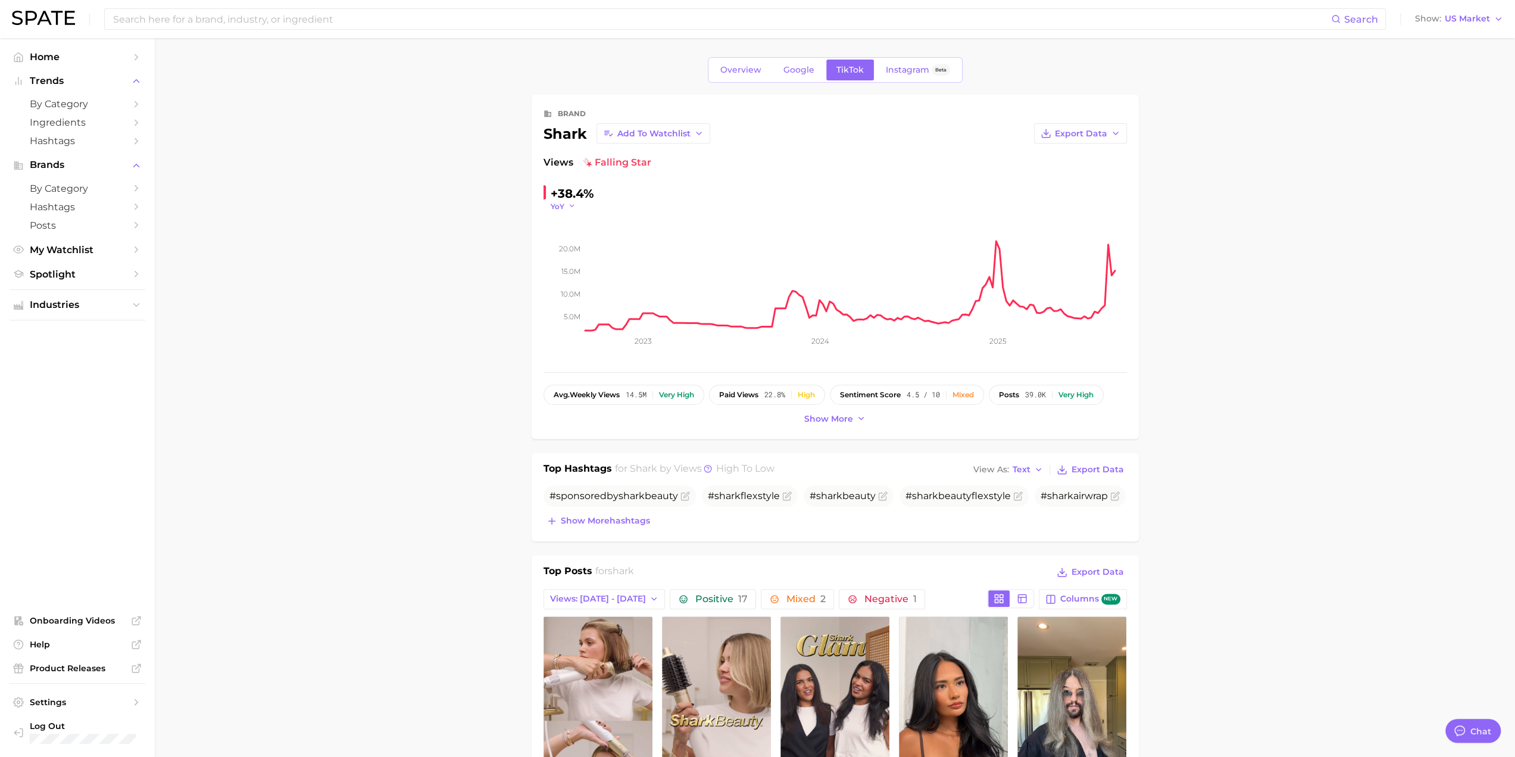
click at [570, 205] on polyline "button" at bounding box center [572, 206] width 4 height 2
click at [586, 246] on button "QoQ" at bounding box center [616, 244] width 131 height 21
click at [308, 18] on input at bounding box center [721, 19] width 1219 height 20
type input "[PERSON_NAME]"
click at [131, 65] on link "dyson" at bounding box center [132, 63] width 23 height 9
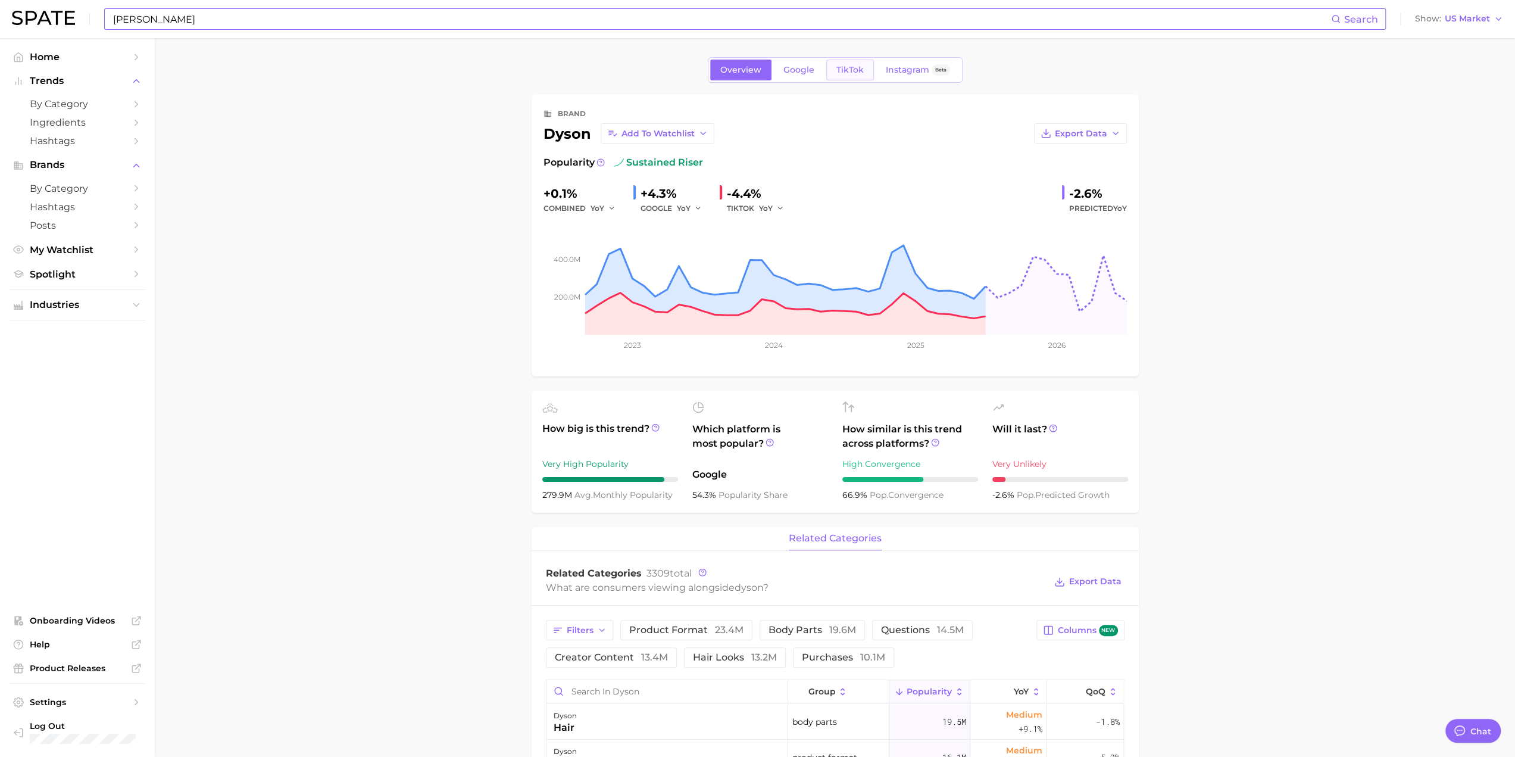
click at [763, 68] on span "TikTok" at bounding box center [849, 70] width 27 height 10
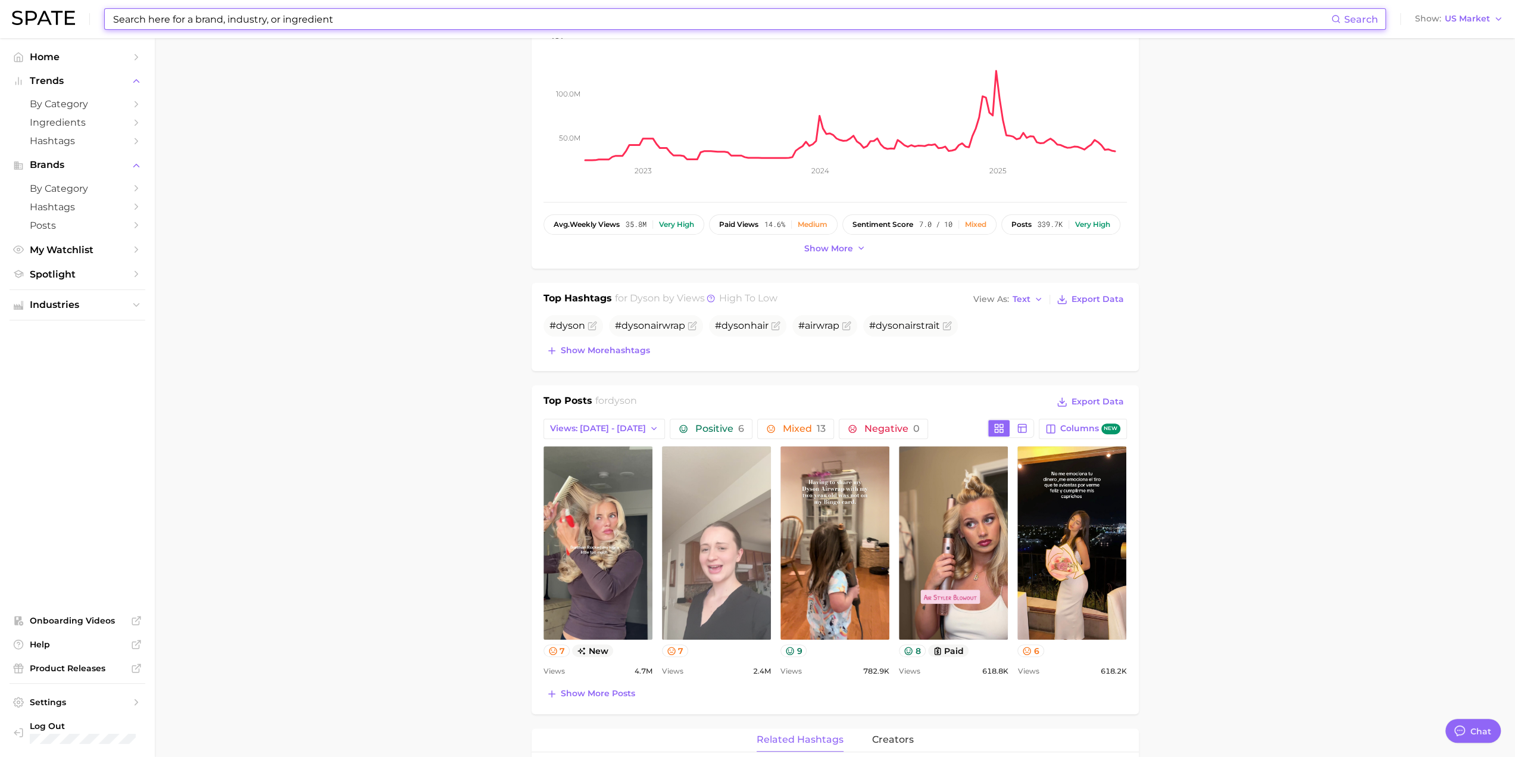
scroll to position [238, 0]
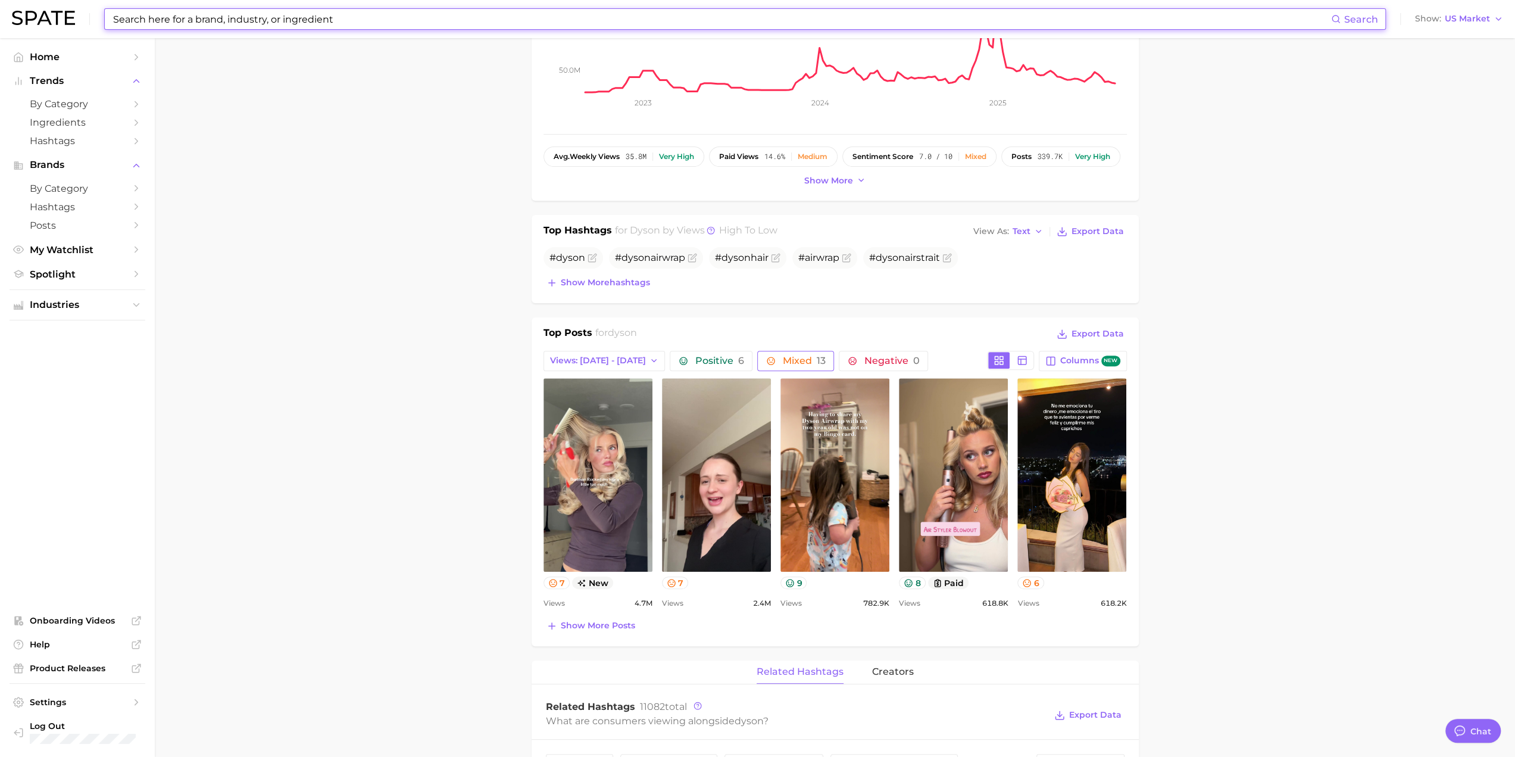
click at [763, 356] on span "13" at bounding box center [820, 360] width 9 height 11
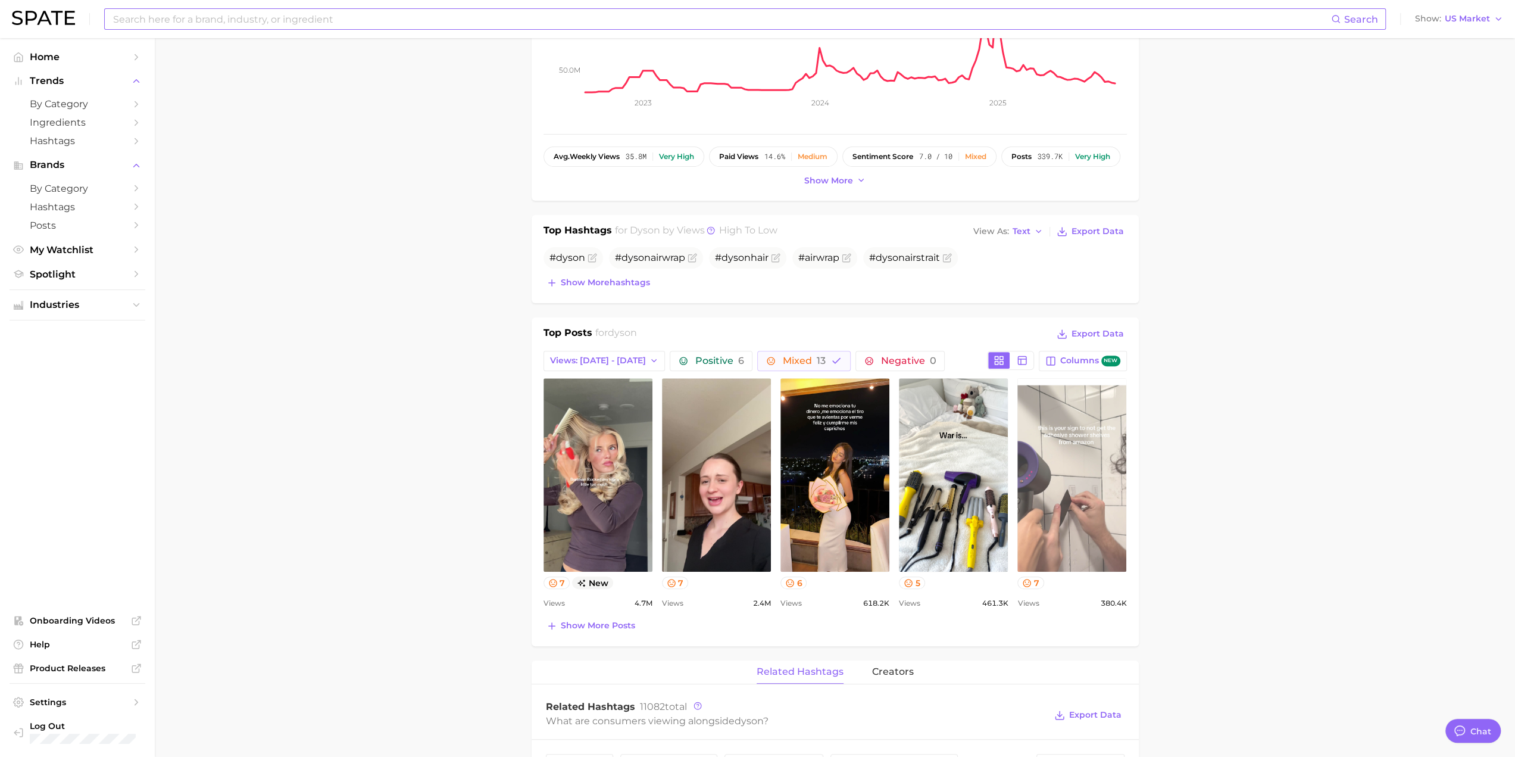
scroll to position [655, 0]
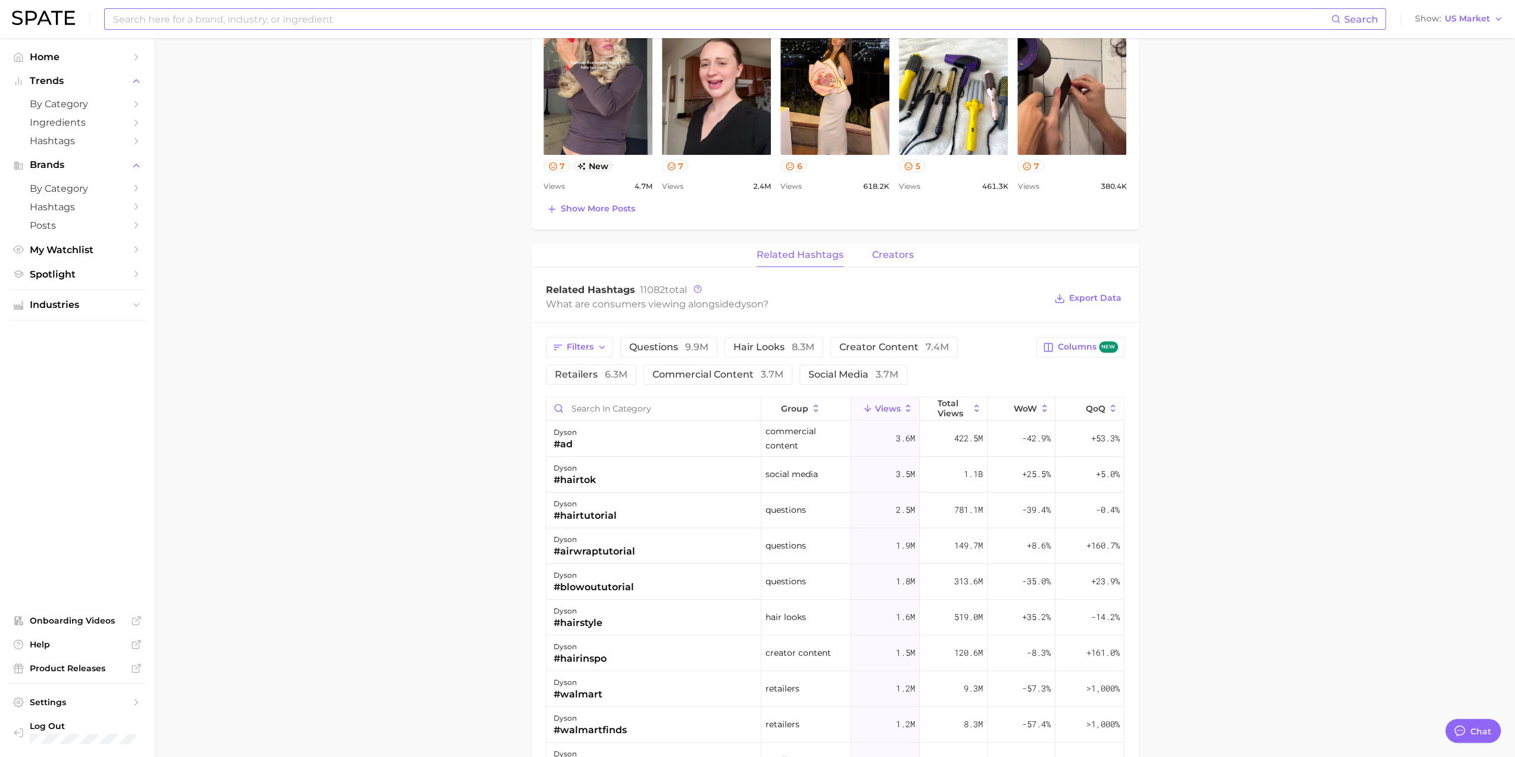
click at [763, 251] on span "creators" at bounding box center [893, 254] width 42 height 11
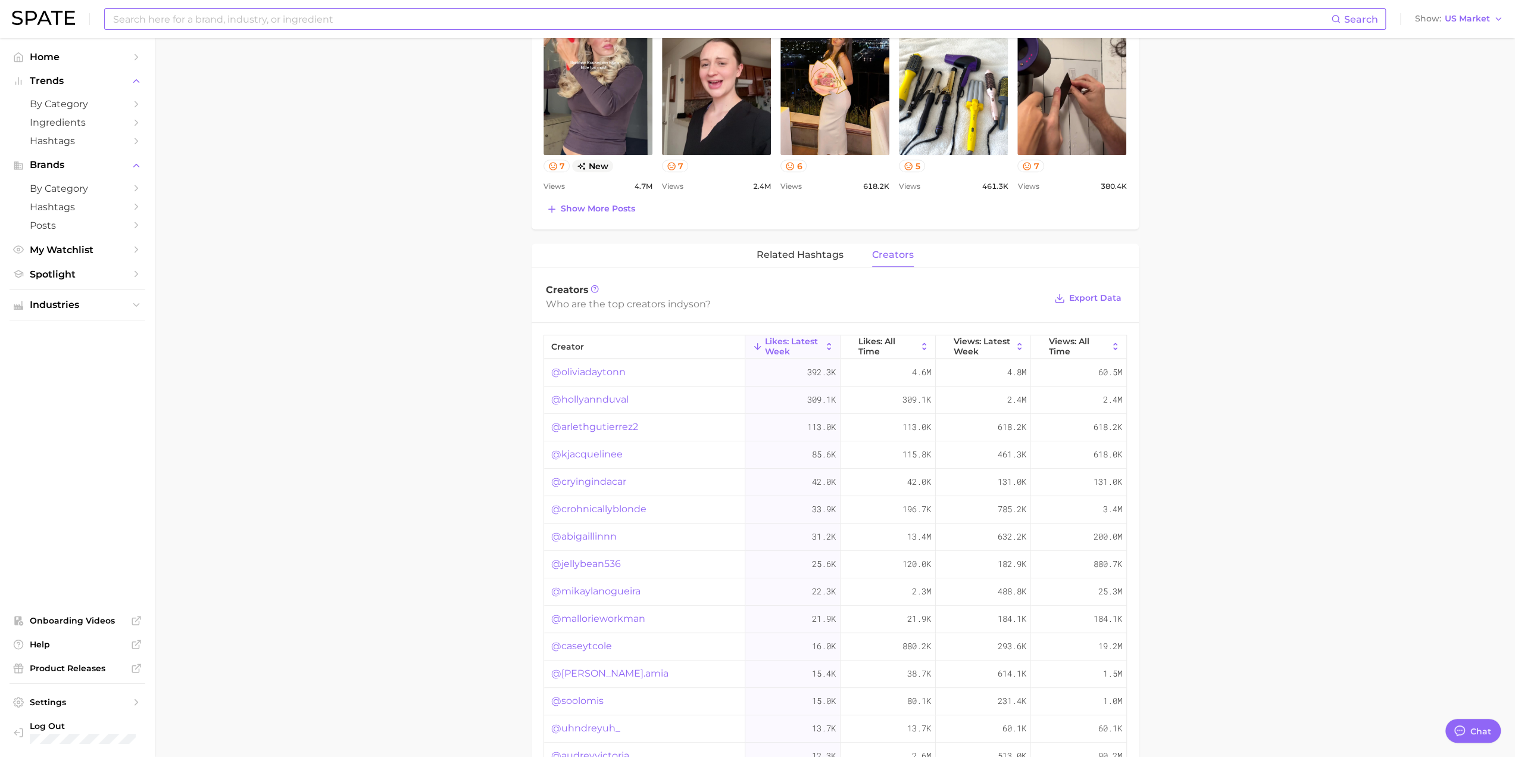
click at [577, 368] on link "@oliviadaytonn" at bounding box center [588, 372] width 74 height 14
click at [602, 401] on link "@hollyannduval" at bounding box center [589, 399] width 77 height 14
click at [593, 532] on link "@abigaillinnn" at bounding box center [583, 536] width 65 height 14
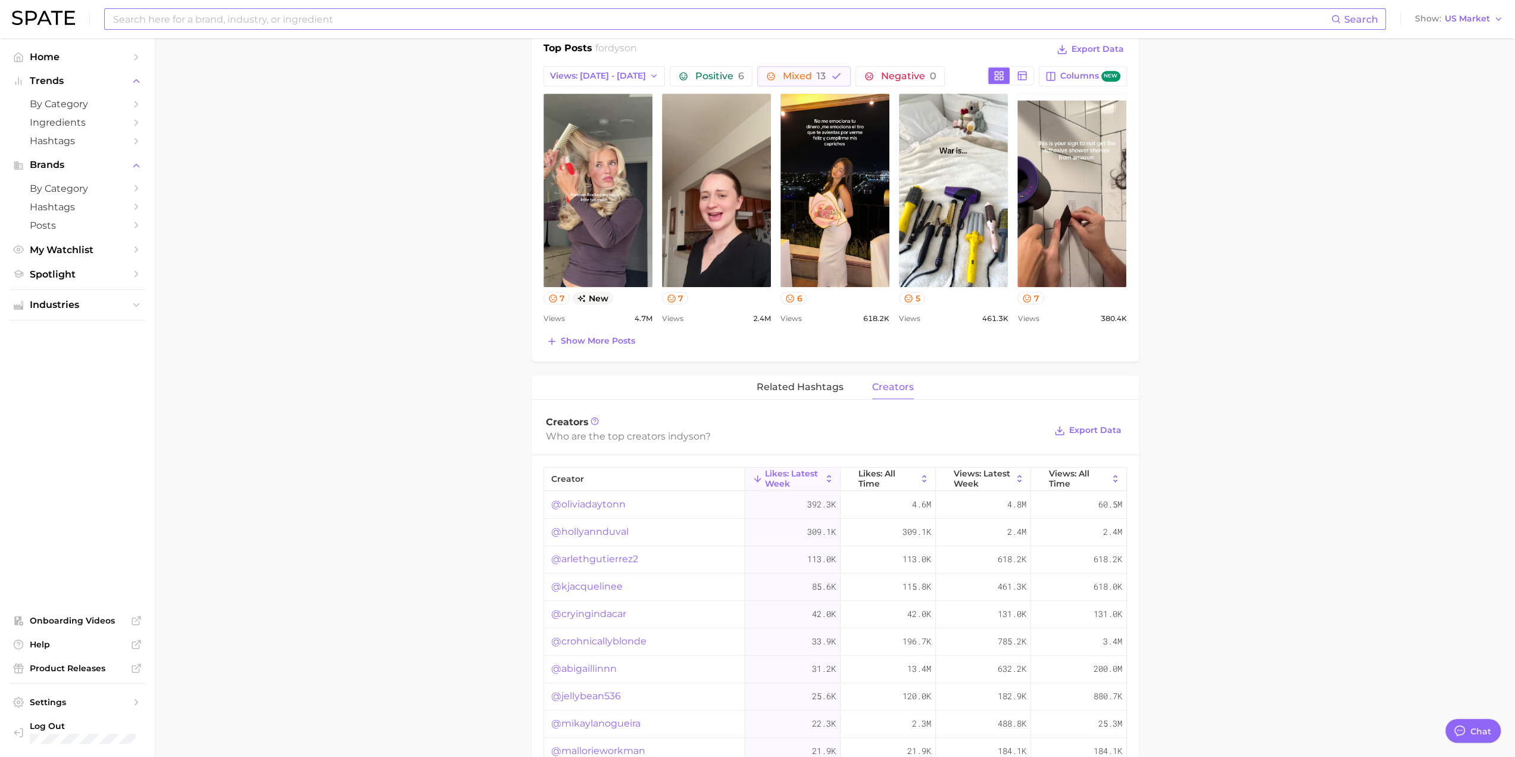
scroll to position [357, 0]
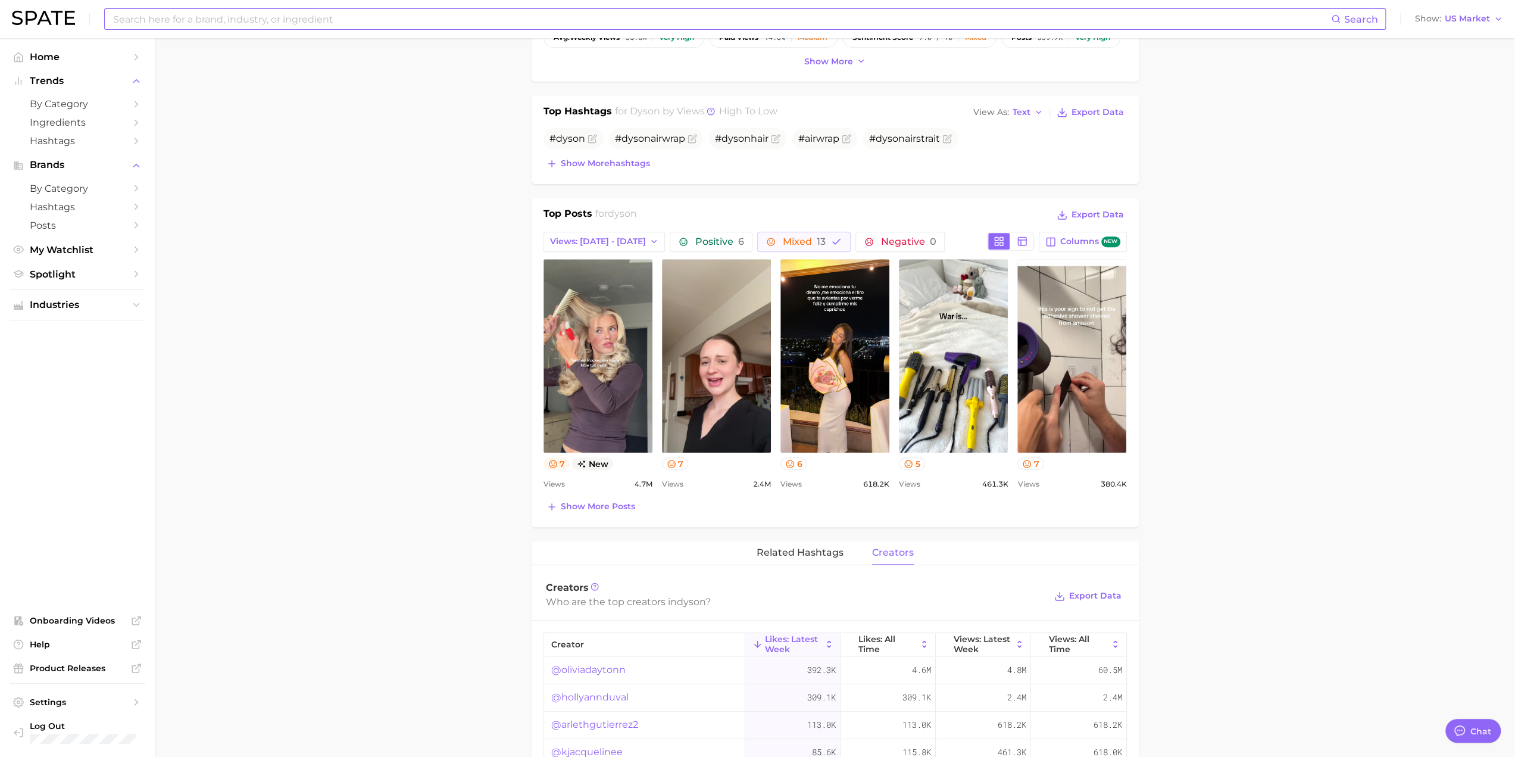
click at [561, 457] on button "7" at bounding box center [557, 463] width 27 height 13
